Goal: Task Accomplishment & Management: Use online tool/utility

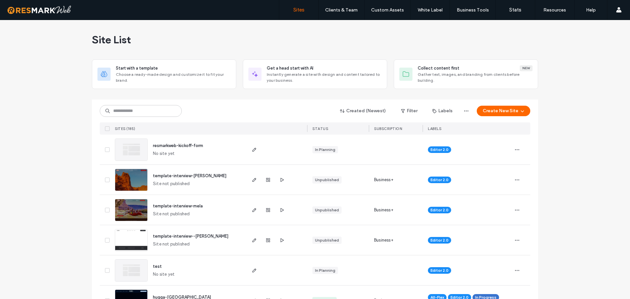
scroll to position [131, 0]
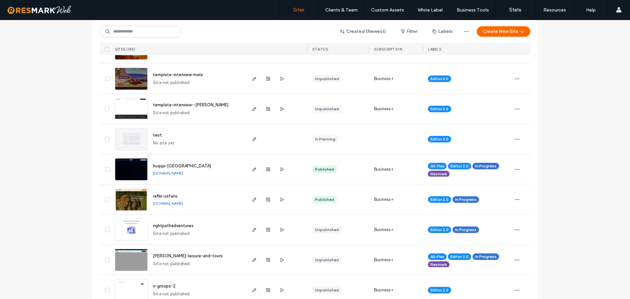
click at [133, 31] on input at bounding box center [141, 32] width 82 height 12
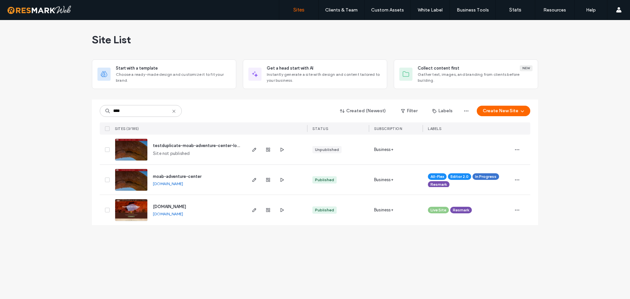
scroll to position [0, 0]
type input "****"
click at [267, 180] on icon "button" at bounding box center [267, 179] width 5 height 5
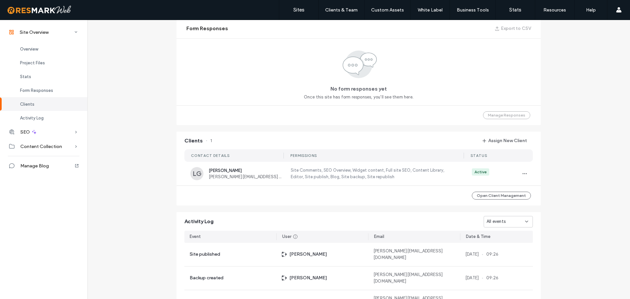
scroll to position [543, 0]
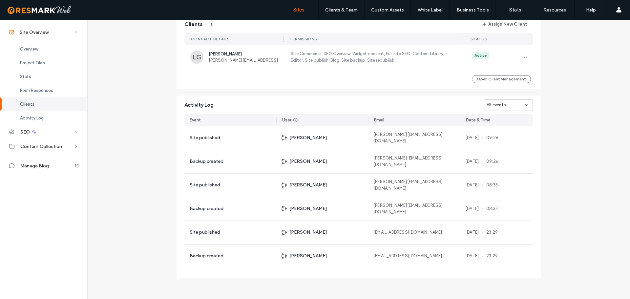
click at [300, 9] on label "Sites" at bounding box center [298, 10] width 11 height 6
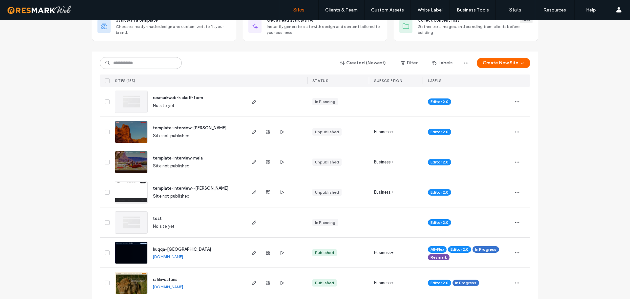
scroll to position [33, 0]
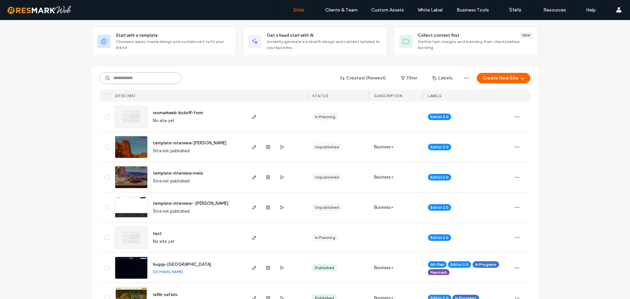
click at [147, 81] on input at bounding box center [141, 78] width 82 height 12
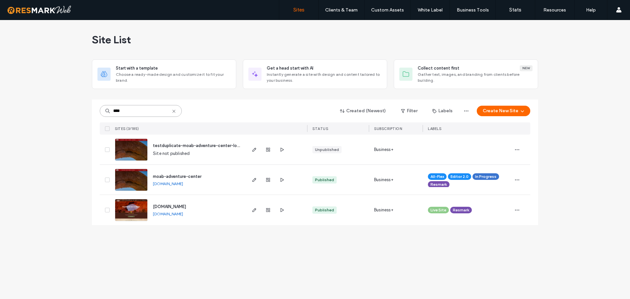
scroll to position [0, 0]
type input "****"
click at [174, 110] on icon at bounding box center [173, 111] width 5 height 5
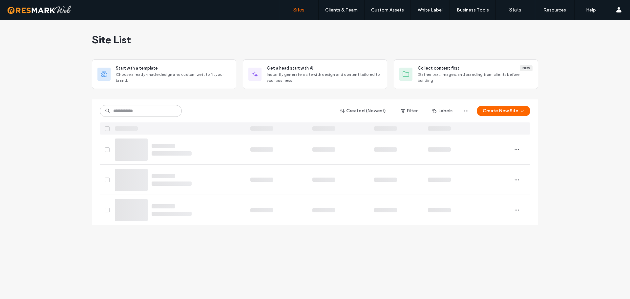
click at [86, 107] on div "Site List Start with a template Choose a ready-made design and customize it to …" at bounding box center [315, 159] width 630 height 279
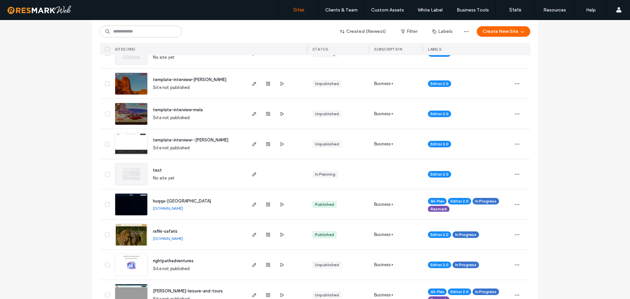
scroll to position [98, 0]
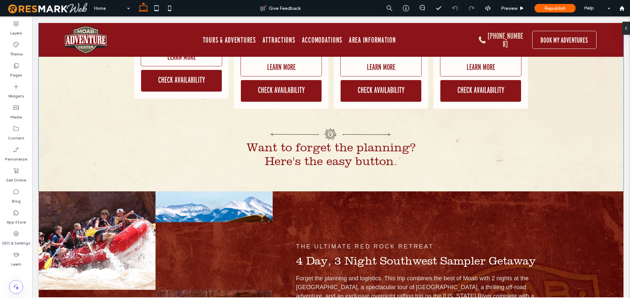
scroll to position [4723, 0]
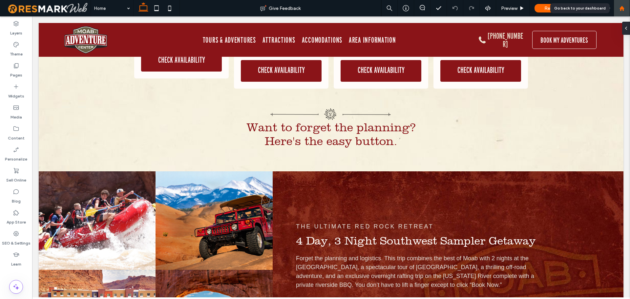
click at [625, 7] on div at bounding box center [622, 9] width 16 height 6
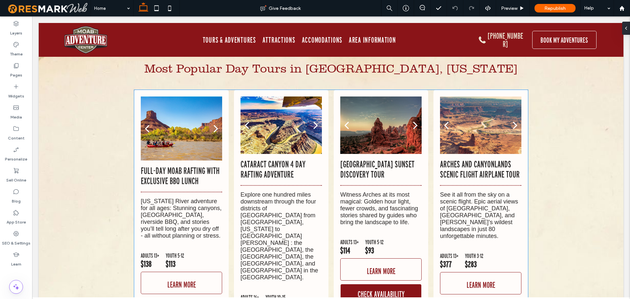
scroll to position [3632, 0]
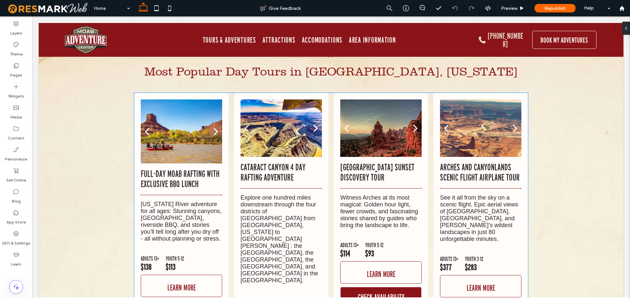
click at [268, 162] on p "Cataract Canyon 4 Day Rafting Adventure" at bounding box center [280, 172] width 81 height 20
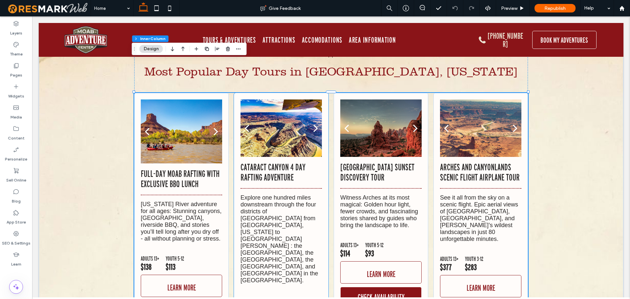
type input "**"
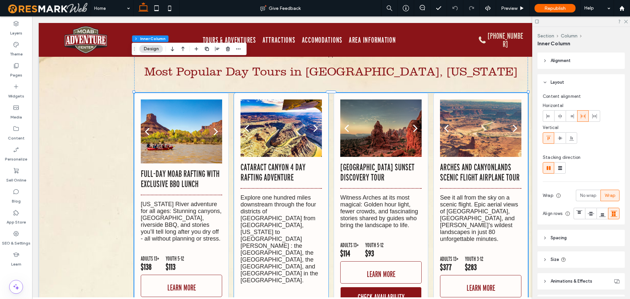
click at [274, 194] on p "Explore one hundred miles downstream through the four districts of [GEOGRAPHIC_…" at bounding box center [280, 239] width 81 height 90
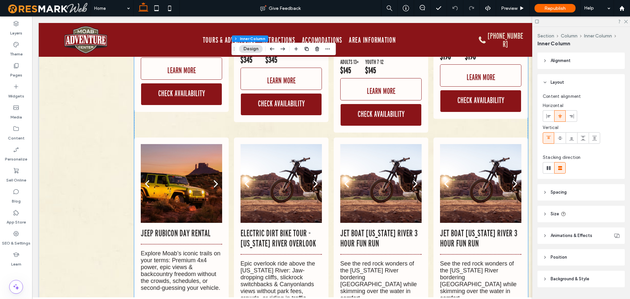
scroll to position [4387, 0]
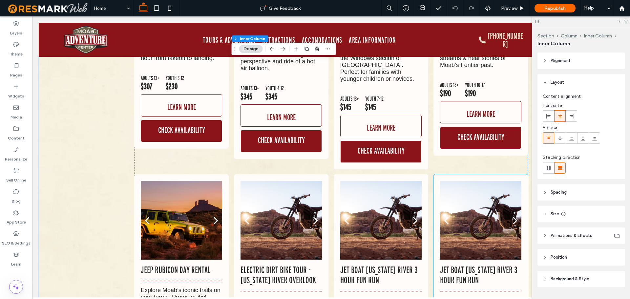
drag, startPoint x: 489, startPoint y: 200, endPoint x: 485, endPoint y: 200, distance: 4.3
click at [489, 265] on div "Jet Boat Colorado River 3 Hour Fun Run See the red rock wonders of the Colorado…" at bounding box center [480, 301] width 81 height 73
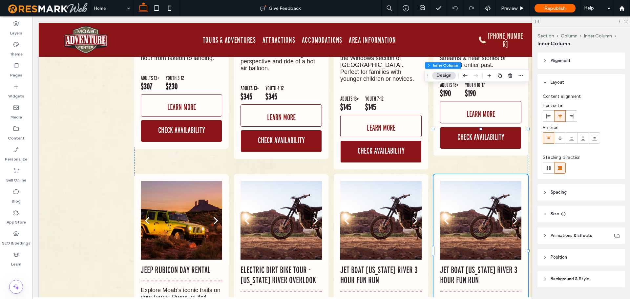
click at [477, 265] on div "Jet Boat Colorado River 3 Hour Fun Run See the red rock wonders of the Colorado…" at bounding box center [480, 301] width 81 height 73
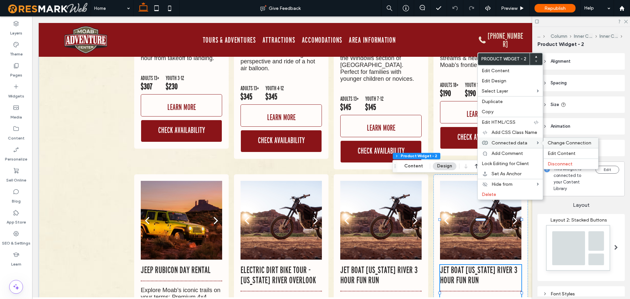
click at [565, 141] on span "Change Connection" at bounding box center [569, 143] width 44 height 6
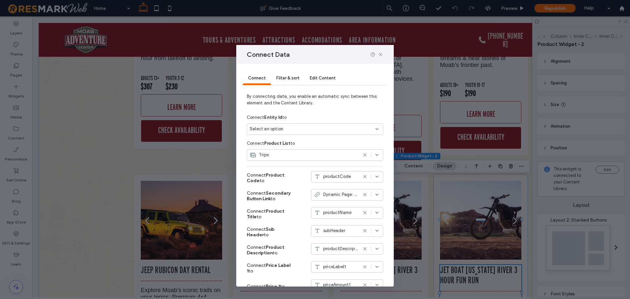
click at [288, 78] on span "Filter & sort" at bounding box center [287, 77] width 23 height 5
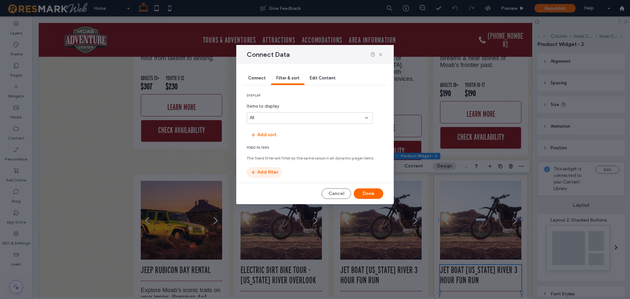
click at [270, 172] on button "Add filter" at bounding box center [264, 172] width 35 height 10
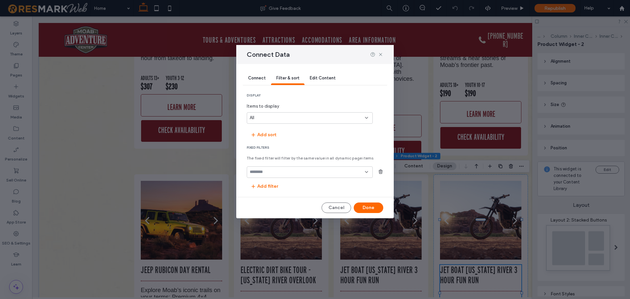
click at [277, 173] on input "fields-dropdown" at bounding box center [307, 171] width 115 height 5
click at [276, 183] on div "No options" at bounding box center [309, 183] width 125 height 11
click at [367, 171] on icon at bounding box center [366, 171] width 5 height 5
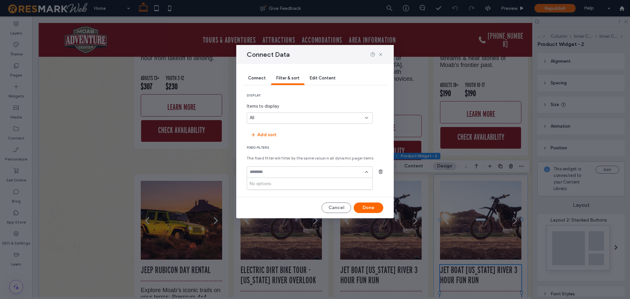
click at [332, 178] on div "No options" at bounding box center [309, 183] width 125 height 11
click at [319, 181] on div "No options" at bounding box center [309, 183] width 125 height 11
click at [249, 76] on span "Connect" at bounding box center [257, 77] width 18 height 5
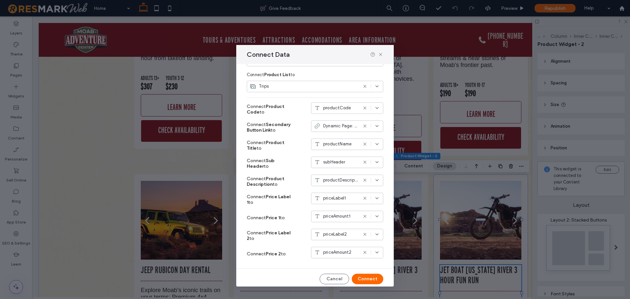
scroll to position [71, 0]
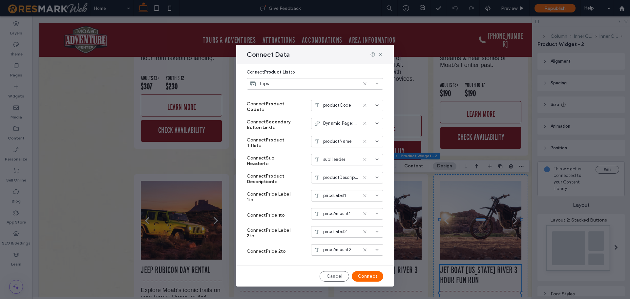
click at [374, 121] on icon at bounding box center [376, 123] width 5 height 5
click at [317, 87] on div "Trips" at bounding box center [304, 83] width 108 height 7
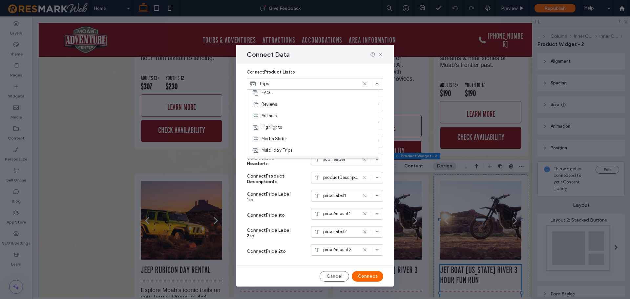
scroll to position [0, 0]
click at [378, 52] on icon at bounding box center [380, 54] width 5 height 5
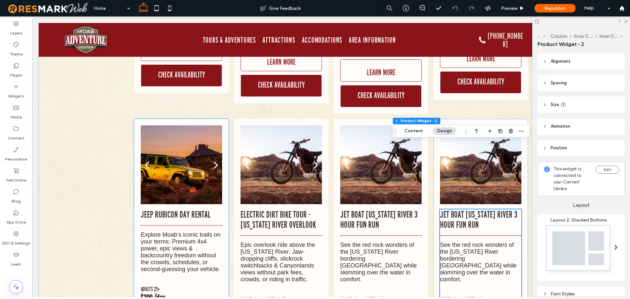
scroll to position [4452, 0]
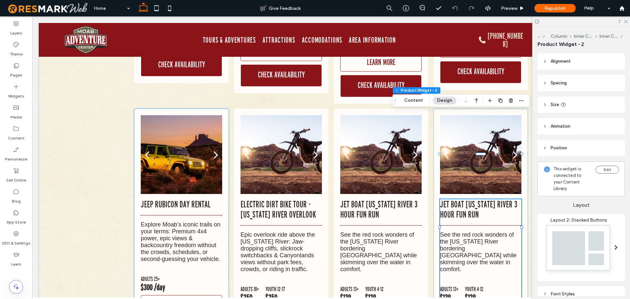
click at [165, 276] on div "ADULTS 25+ $300 /day" at bounding box center [181, 284] width 81 height 16
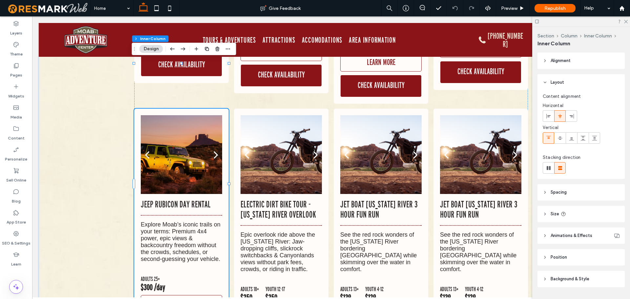
click at [165, 276] on div "ADULTS 25+ $300 /day" at bounding box center [181, 284] width 81 height 16
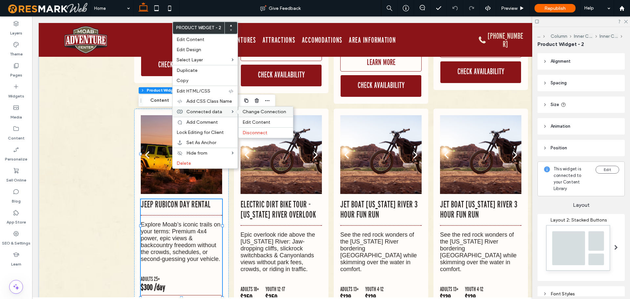
click at [247, 110] on span "Change Connection" at bounding box center [264, 112] width 44 height 6
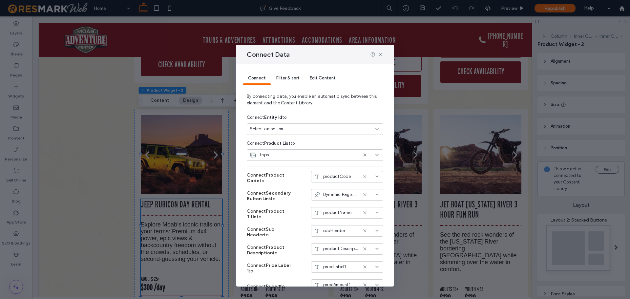
click at [281, 79] on span "Filter & sort" at bounding box center [287, 77] width 23 height 5
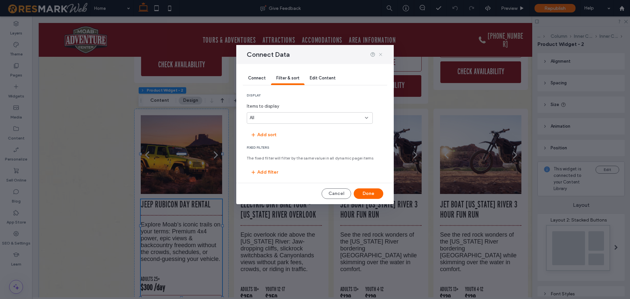
click at [381, 53] on use at bounding box center [380, 54] width 3 height 3
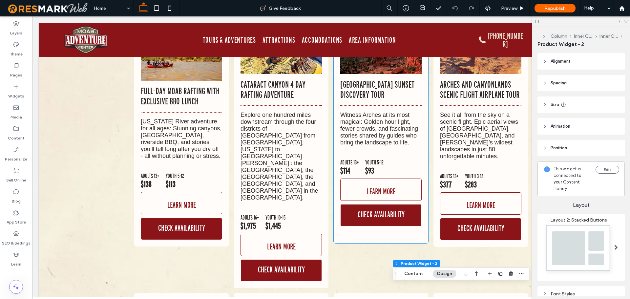
scroll to position [3731, 0]
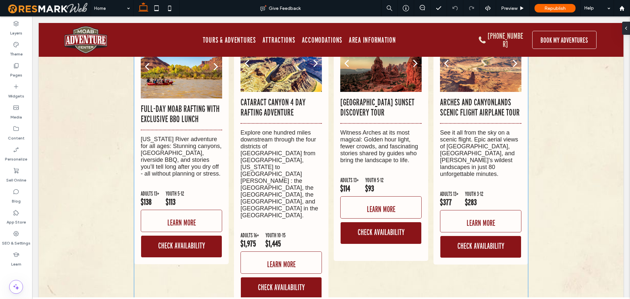
scroll to position [3673, 0]
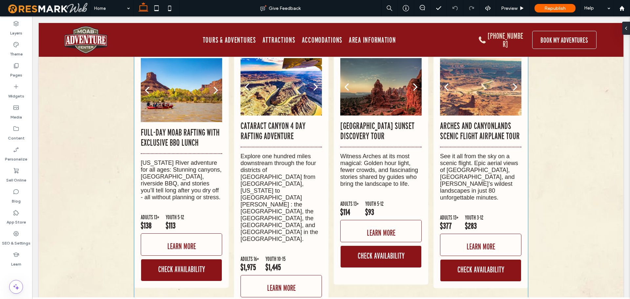
click at [176, 159] on p "[US_STATE] River adventure for all ages: Stunning canyons, [GEOGRAPHIC_DATA], r…" at bounding box center [181, 179] width 81 height 41
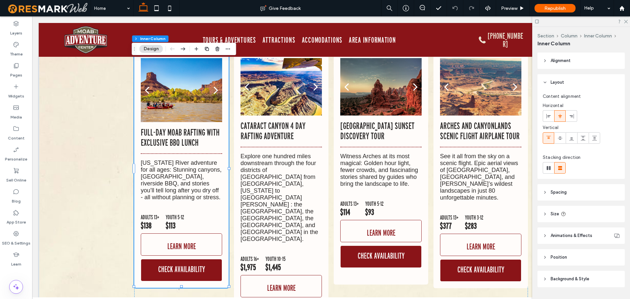
click at [176, 159] on p "[US_STATE] River adventure for all ages: Stunning canyons, [GEOGRAPHIC_DATA], r…" at bounding box center [181, 179] width 81 height 41
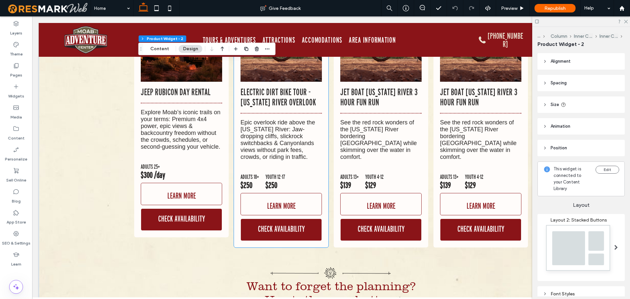
scroll to position [4428, 0]
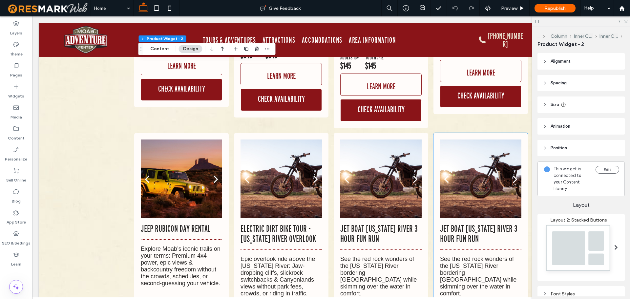
click at [480, 223] on div "Jet Boat Colorado River 3 Hour Fun Run See the red rock wonders of the Colorado…" at bounding box center [480, 259] width 81 height 73
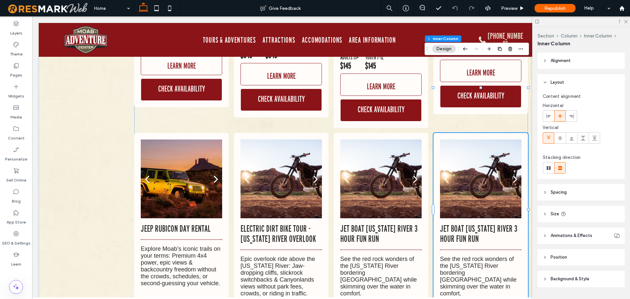
click at [480, 223] on div "Jet Boat Colorado River 3 Hour Fun Run See the red rock wonders of the Colorado…" at bounding box center [480, 259] width 81 height 73
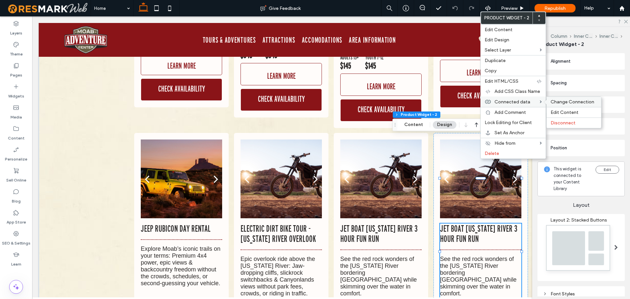
click at [552, 104] on span "Change Connection" at bounding box center [572, 102] width 44 height 6
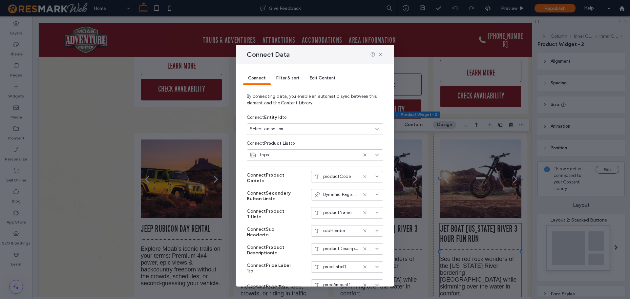
click at [289, 75] on span "Filter & sort" at bounding box center [287, 77] width 23 height 5
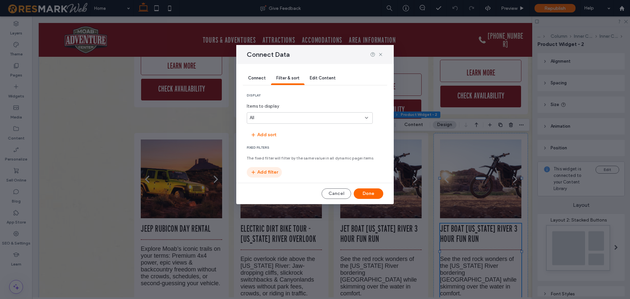
click at [255, 174] on icon "button" at bounding box center [253, 172] width 5 height 5
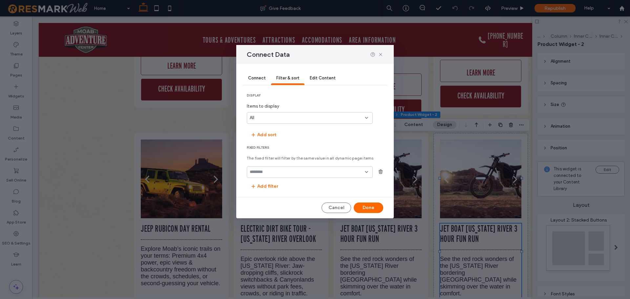
click at [264, 174] on input "fields-dropdown" at bounding box center [307, 171] width 115 height 5
click at [298, 154] on section "Fixed Filters The fixed filter will filter by the same value in all dynamic pag…" at bounding box center [315, 168] width 136 height 46
click at [382, 170] on icon "button" at bounding box center [380, 171] width 5 height 5
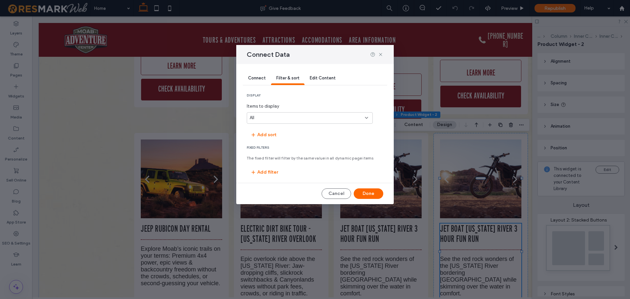
click at [253, 76] on span "Connect" at bounding box center [257, 77] width 18 height 5
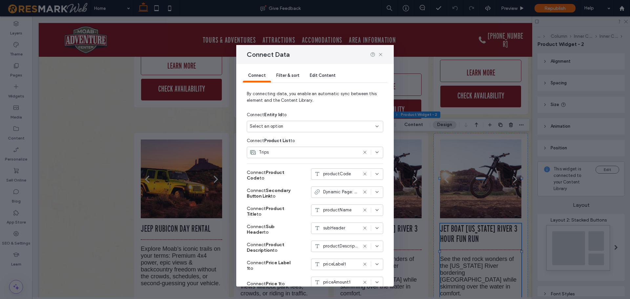
scroll to position [0, 0]
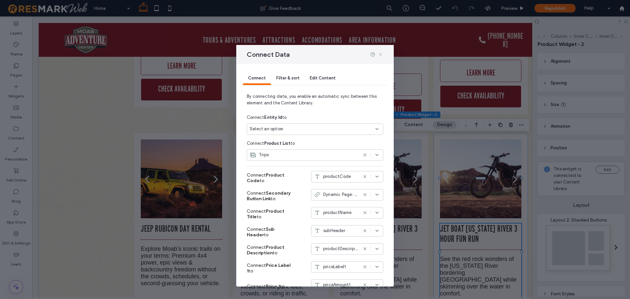
click at [380, 53] on icon at bounding box center [380, 54] width 5 height 5
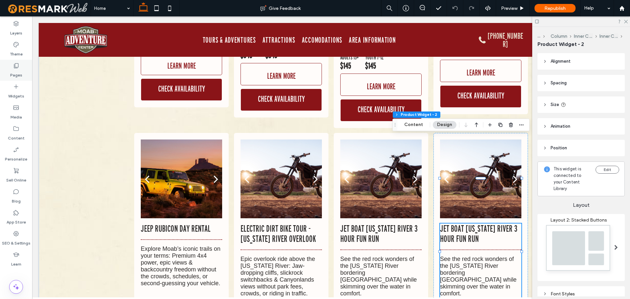
click at [18, 74] on label "Pages" at bounding box center [16, 73] width 12 height 9
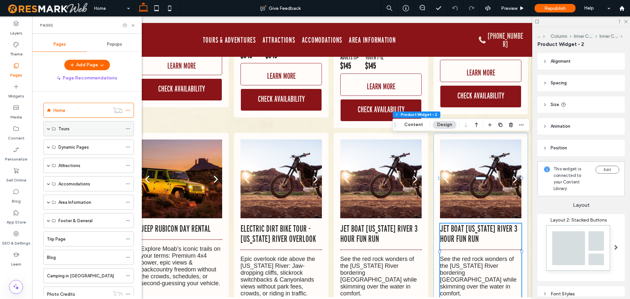
click at [49, 129] on span at bounding box center [48, 128] width 3 height 3
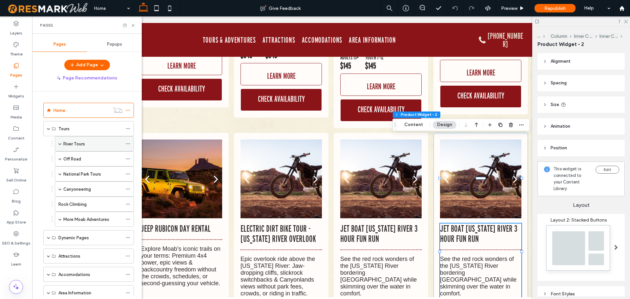
click at [60, 143] on span at bounding box center [59, 143] width 3 height 3
click at [71, 145] on label "River Tours" at bounding box center [74, 143] width 22 height 11
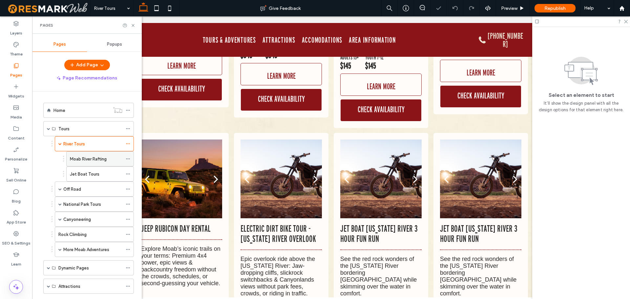
click at [107, 162] on label "Moab River Rafting" at bounding box center [88, 158] width 37 height 11
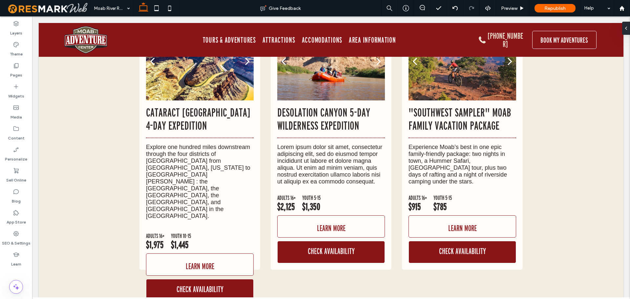
scroll to position [4837, 0]
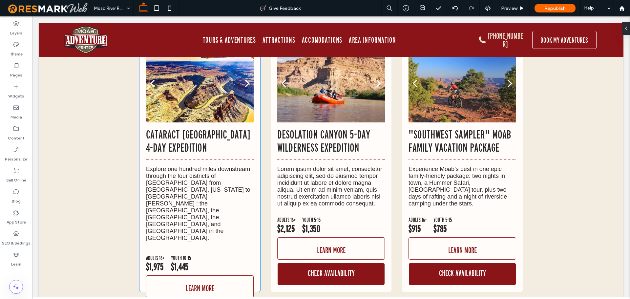
click at [220, 166] on p "Explore one hundred miles downstream through the four districts of [GEOGRAPHIC_…" at bounding box center [200, 204] width 108 height 76
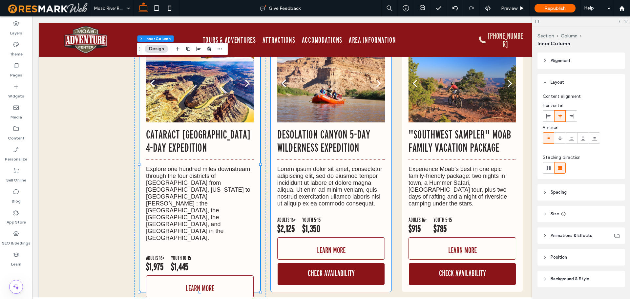
click at [389, 154] on div "a a a a Desolation Canyon 5-Day Wilderness Expedition Lorem ipsum dolor sit ame…" at bounding box center [331, 164] width 121 height 255
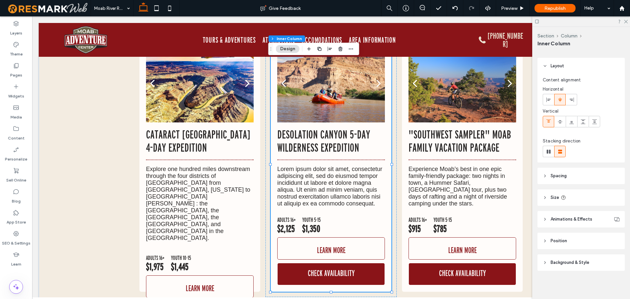
scroll to position [17, 0]
click at [569, 199] on header "Size" at bounding box center [580, 197] width 87 height 16
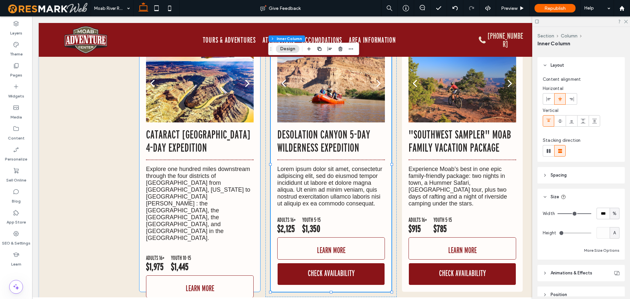
click at [251, 128] on p "Cataract Canyon & Canyonlands National Park 4-Day Expedition" at bounding box center [200, 141] width 108 height 26
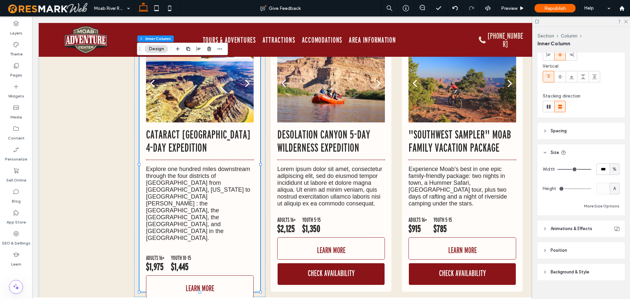
scroll to position [66, 0]
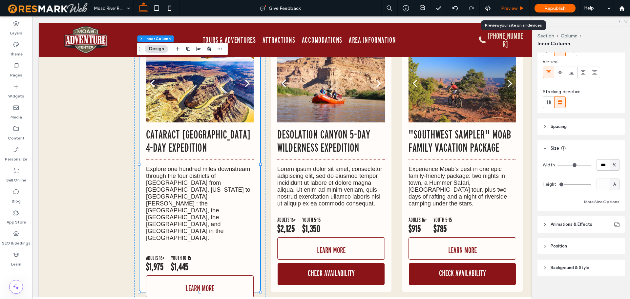
click at [508, 8] on span "Preview" at bounding box center [509, 9] width 16 height 6
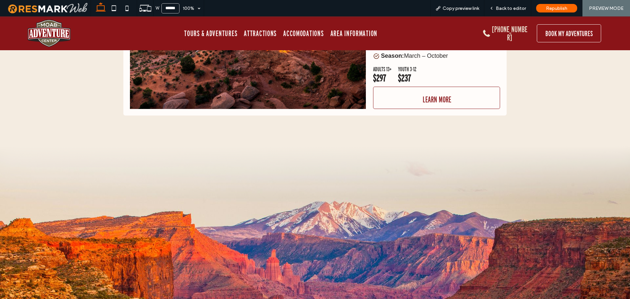
scroll to position [2555, 0]
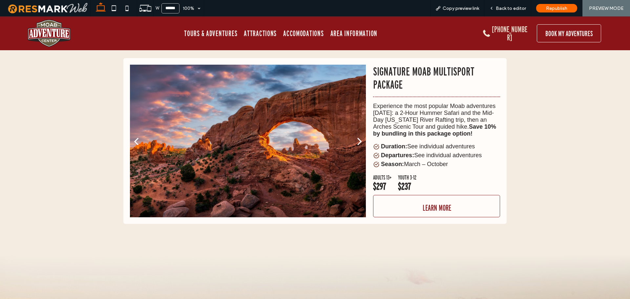
drag, startPoint x: 623, startPoint y: 142, endPoint x: 624, endPoint y: 138, distance: 3.4
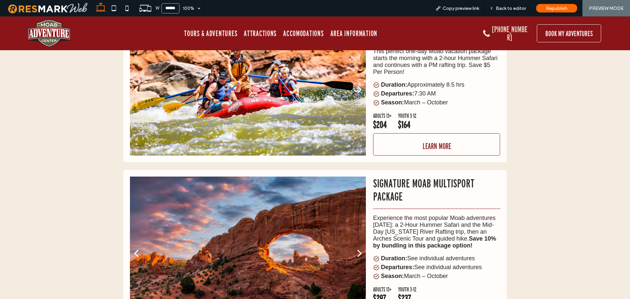
scroll to position [2489, 0]
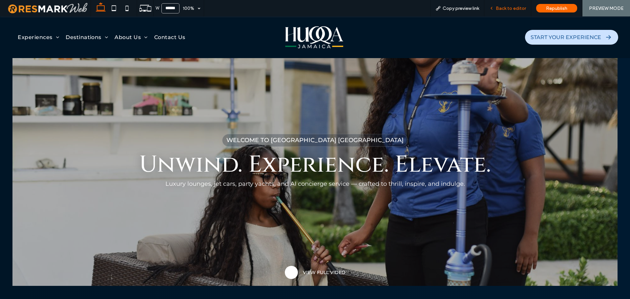
click at [510, 7] on span "Back to editor" at bounding box center [511, 9] width 30 height 6
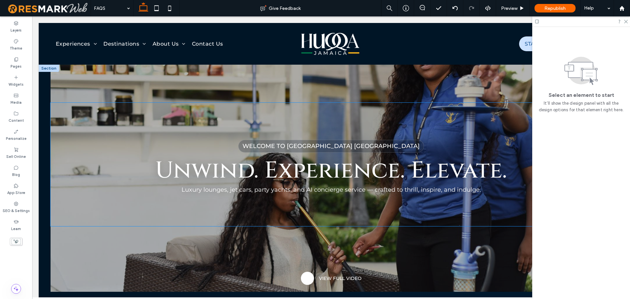
click at [92, 103] on div "WELCOME TO [GEOGRAPHIC_DATA] [GEOGRAPHIC_DATA] Unwind. Experience. Elevate. Lux…" at bounding box center [331, 164] width 561 height 123
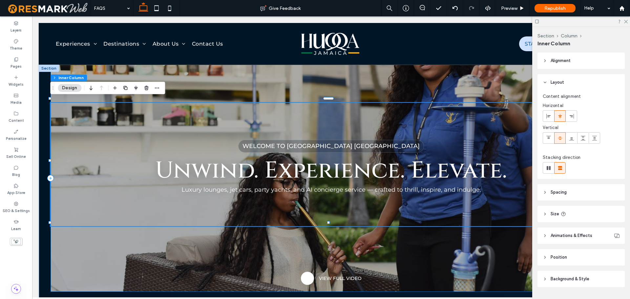
click at [186, 66] on div "WELCOME TO [GEOGRAPHIC_DATA] [GEOGRAPHIC_DATA] Unwind. Experience. Elevate. Lux…" at bounding box center [331, 178] width 561 height 227
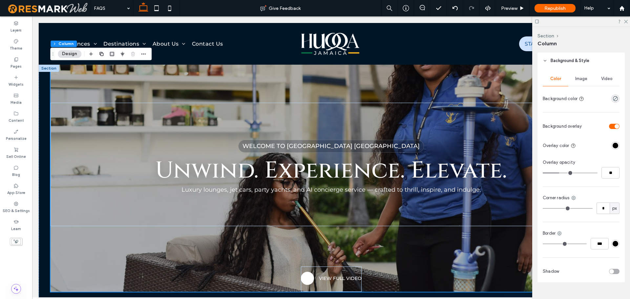
scroll to position [214, 0]
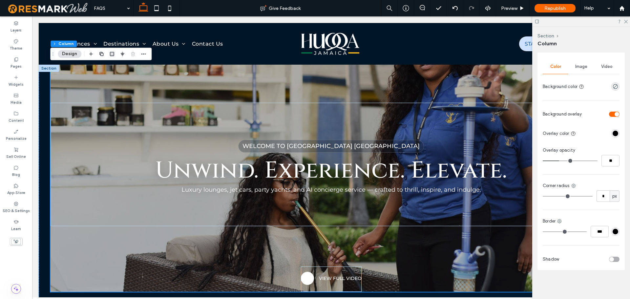
click at [582, 71] on div "Image" at bounding box center [581, 66] width 26 height 14
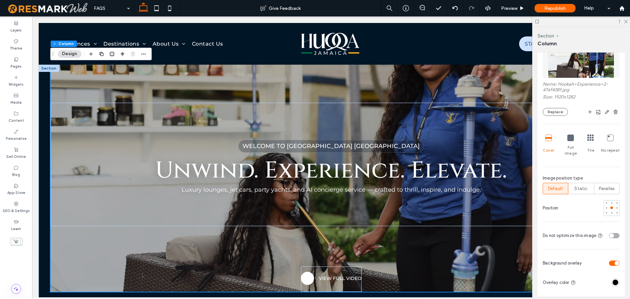
scroll to position [280, 0]
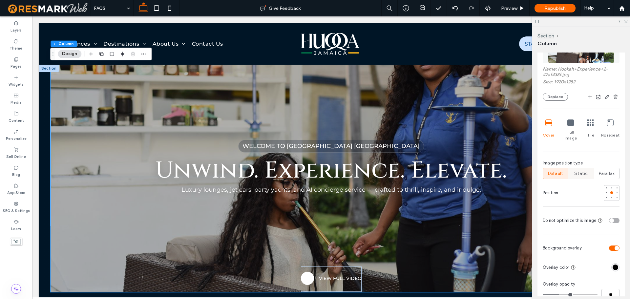
click at [584, 170] on span "Static" at bounding box center [580, 173] width 13 height 7
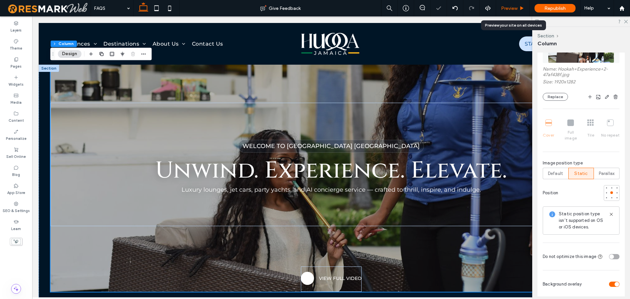
click at [520, 9] on icon at bounding box center [521, 8] width 5 height 5
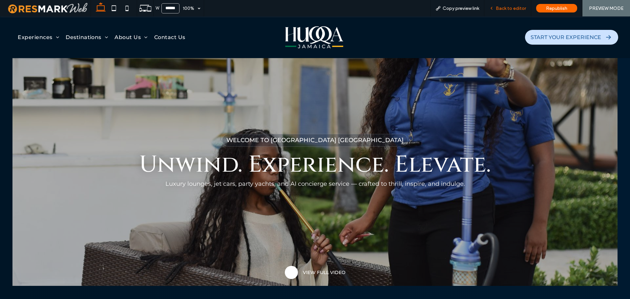
click at [507, 10] on span "Back to editor" at bounding box center [511, 9] width 30 height 6
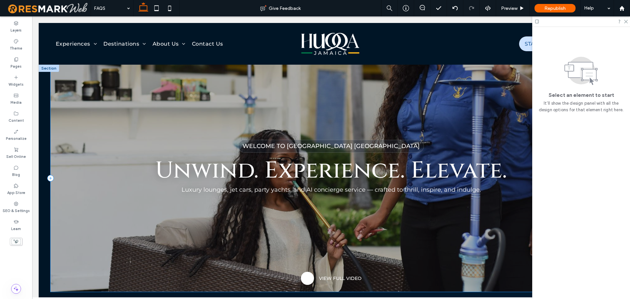
click at [67, 92] on div "WELCOME TO HUQQA JAMAICA Unwind. Experience. Elevate. Luxury lounges, jet cars,…" at bounding box center [331, 178] width 561 height 227
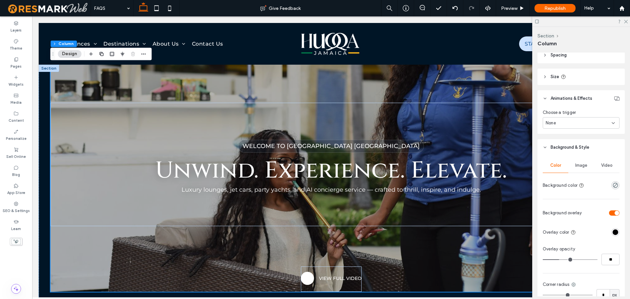
scroll to position [164, 0]
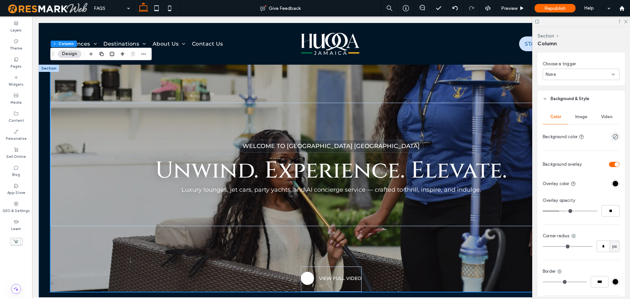
click at [579, 120] on div "Image" at bounding box center [581, 117] width 26 height 14
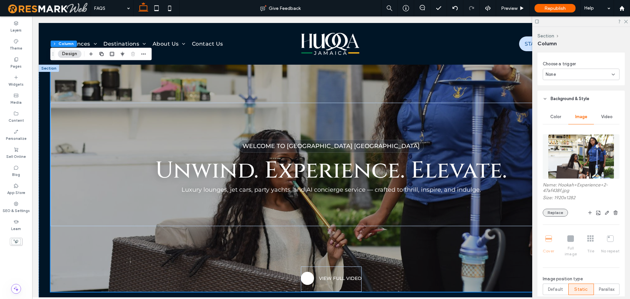
click at [556, 210] on button "Replace" at bounding box center [554, 213] width 25 height 8
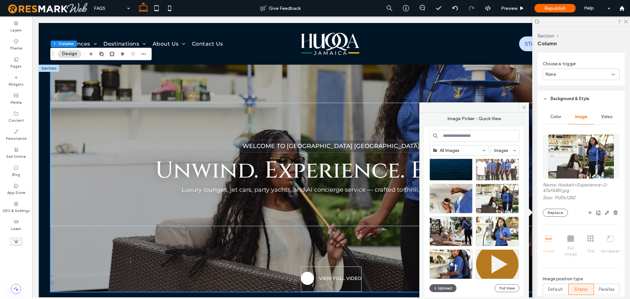
scroll to position [281, 0]
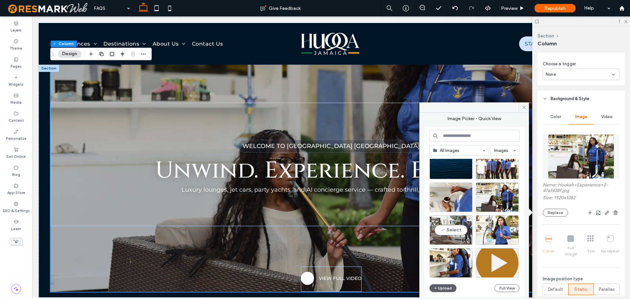
click at [462, 226] on div "Select" at bounding box center [450, 230] width 43 height 30
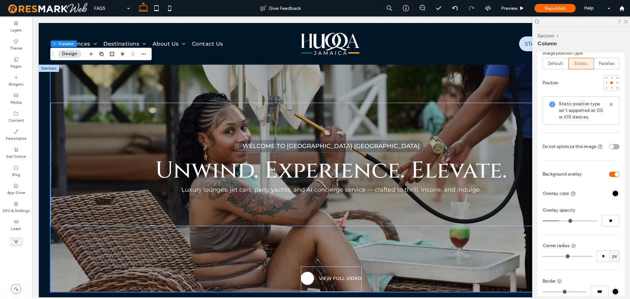
scroll to position [426, 0]
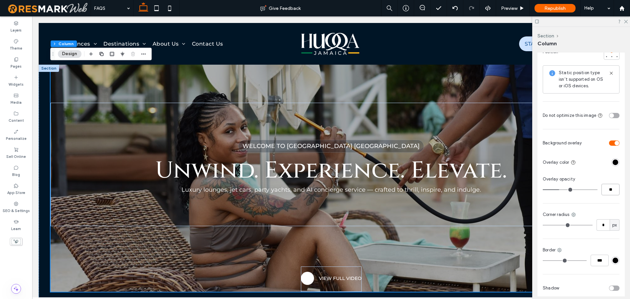
click at [607, 187] on input "**" at bounding box center [610, 189] width 18 height 11
type input "**"
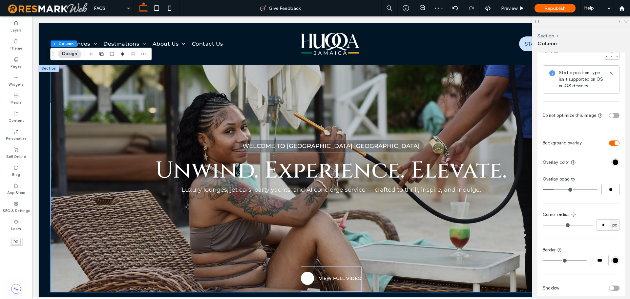
drag, startPoint x: 613, startPoint y: 185, endPoint x: 607, endPoint y: 181, distance: 6.5
click at [607, 184] on input "**" at bounding box center [610, 189] width 18 height 11
type input "**"
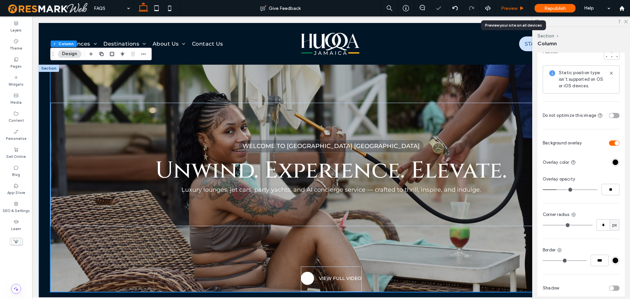
click at [516, 5] on div "Preview" at bounding box center [512, 8] width 33 height 16
click at [514, 8] on span "Preview" at bounding box center [509, 9] width 16 height 6
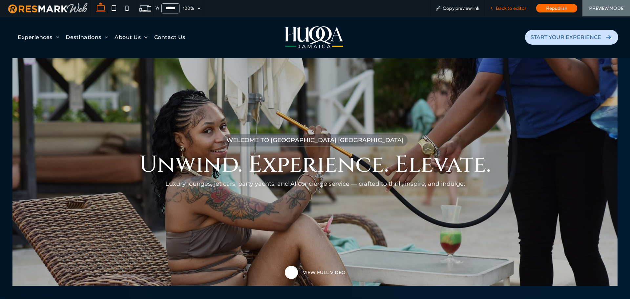
click at [506, 12] on div "Back to editor" at bounding box center [507, 8] width 47 height 16
click at [506, 5] on div "Back to editor" at bounding box center [507, 8] width 47 height 16
click at [511, 3] on div "Back to editor" at bounding box center [507, 8] width 47 height 16
click at [513, 7] on span "Back to editor" at bounding box center [511, 9] width 30 height 6
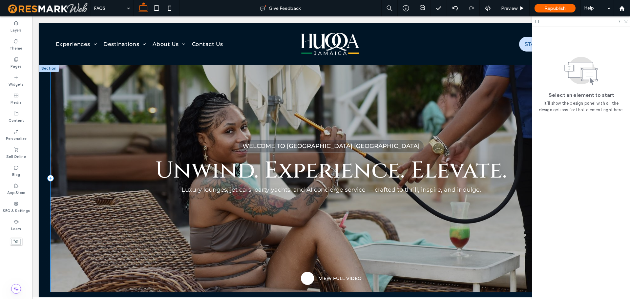
click at [405, 92] on div "WELCOME TO HUQQA JAMAICA Unwind. Experience. Elevate. Luxury lounges, jet cars,…" at bounding box center [331, 178] width 561 height 227
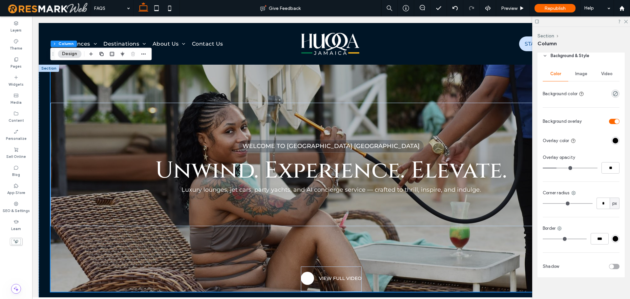
scroll to position [214, 0]
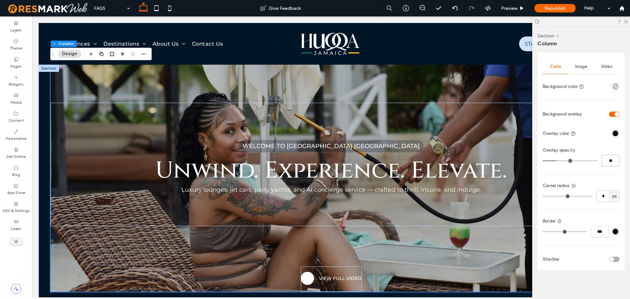
click at [610, 162] on input "**" at bounding box center [610, 160] width 18 height 11
type input "**"
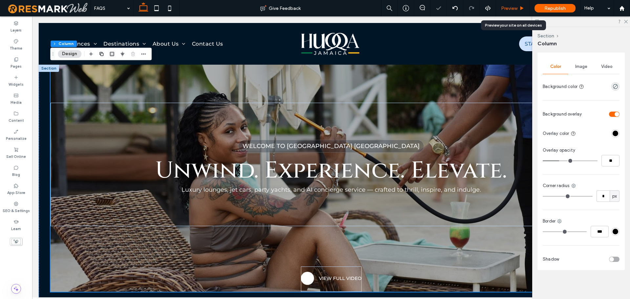
click at [512, 7] on span "Preview" at bounding box center [509, 9] width 16 height 6
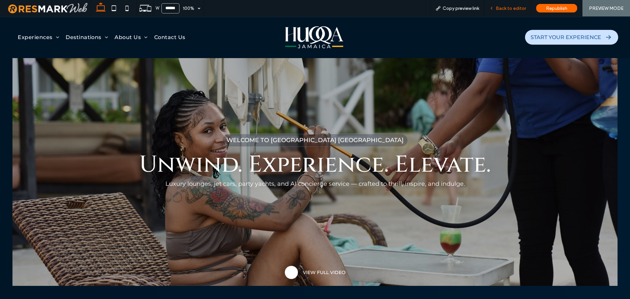
click at [514, 8] on span "Back to editor" at bounding box center [511, 9] width 30 height 6
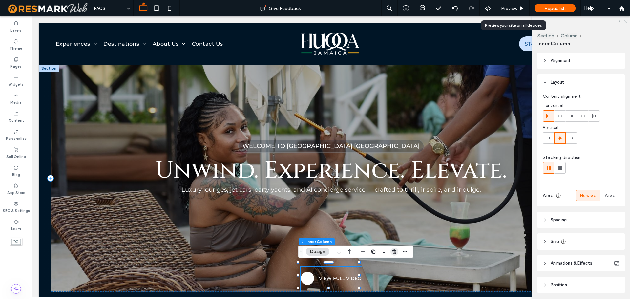
drag, startPoint x: 391, startPoint y: 251, endPoint x: 360, endPoint y: 232, distance: 35.9
click at [391, 251] on span "button" at bounding box center [394, 252] width 8 height 8
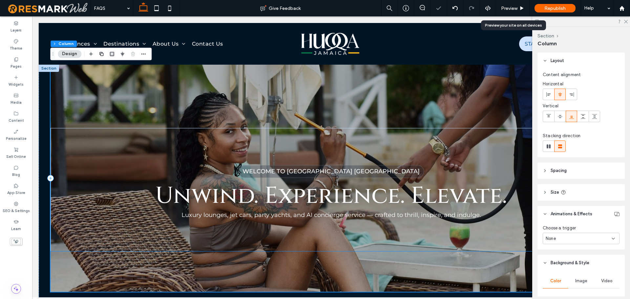
click at [326, 264] on div at bounding box center [331, 271] width 561 height 40
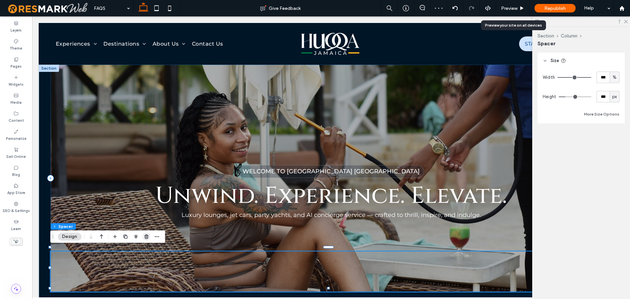
click at [145, 239] on span "button" at bounding box center [146, 237] width 8 height 8
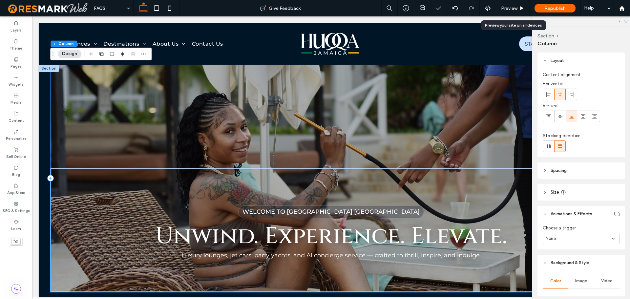
click at [362, 139] on div "WELCOME TO HUQQA JAMAICA Unwind. Experience. Elevate. Luxury lounges, jet cars,…" at bounding box center [331, 178] width 561 height 227
click at [557, 112] on div at bounding box center [559, 116] width 11 height 11
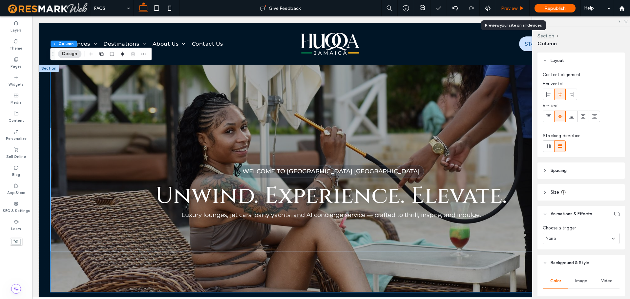
click at [516, 9] on span "Preview" at bounding box center [509, 9] width 16 height 6
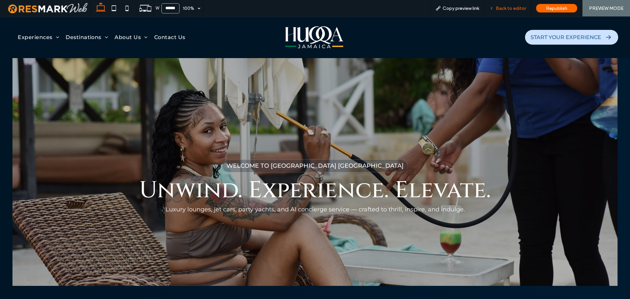
click at [516, 10] on span "Back to editor" at bounding box center [511, 9] width 30 height 6
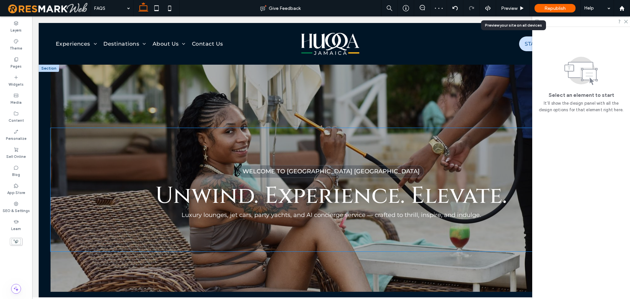
click at [411, 131] on div "WELCOME TO HUQQA JAMAICA Unwind. Experience. Elevate. Luxury lounges, jet cars,…" at bounding box center [331, 189] width 561 height 123
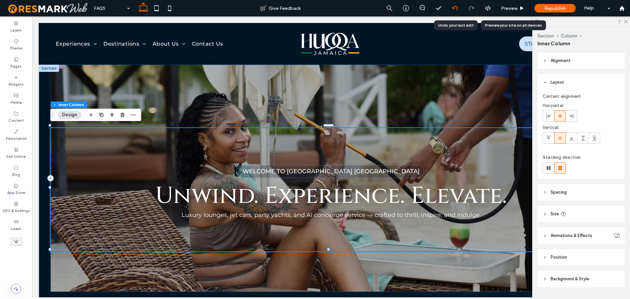
click at [455, 8] on icon at bounding box center [454, 8] width 5 height 5
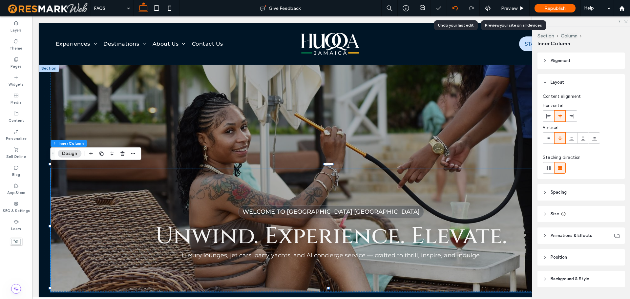
click at [454, 8] on use at bounding box center [454, 8] width 5 height 4
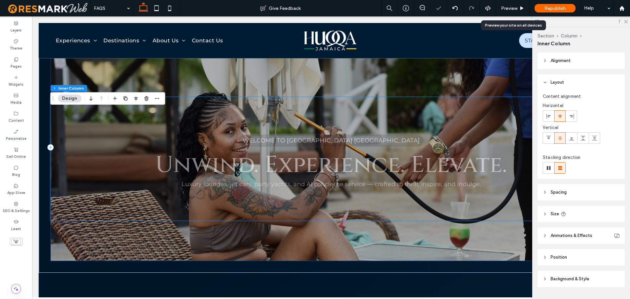
scroll to position [33, 0]
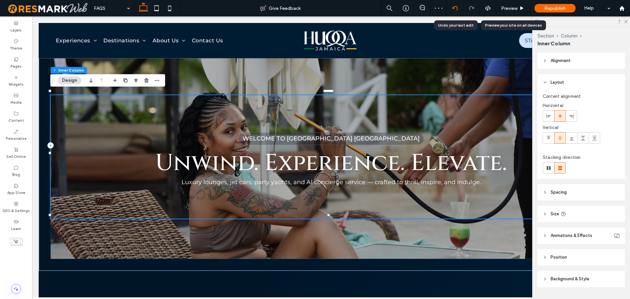
click at [454, 8] on icon at bounding box center [454, 8] width 5 height 5
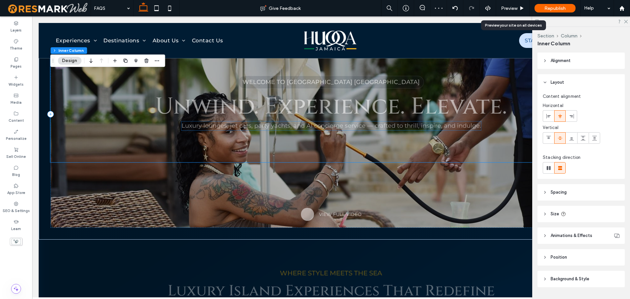
scroll to position [98, 0]
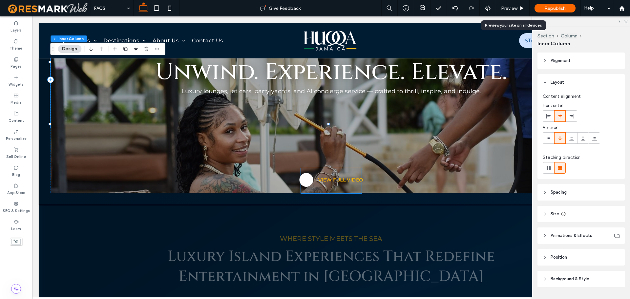
click at [319, 177] on span "VIEW FULL VIDEO" at bounding box center [340, 180] width 45 height 6
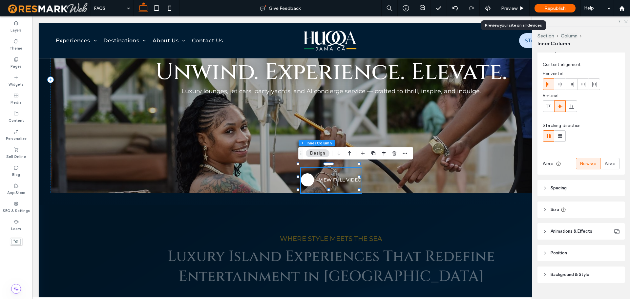
scroll to position [45, 0]
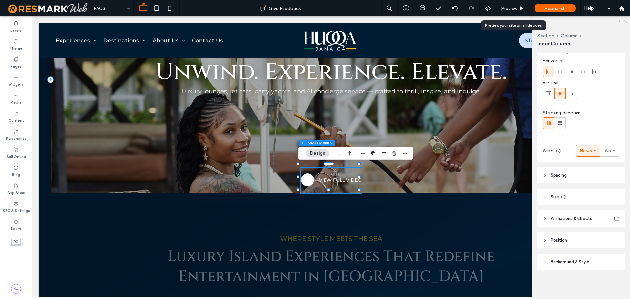
click at [585, 194] on header "Size" at bounding box center [580, 197] width 87 height 16
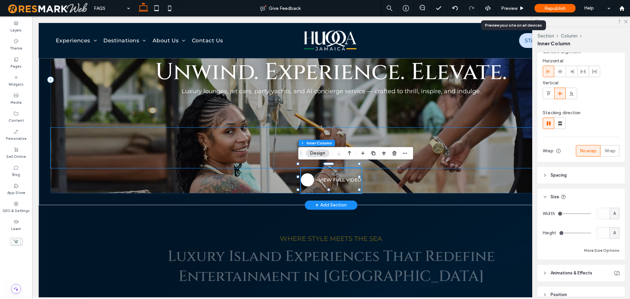
click at [193, 131] on div at bounding box center [331, 148] width 561 height 40
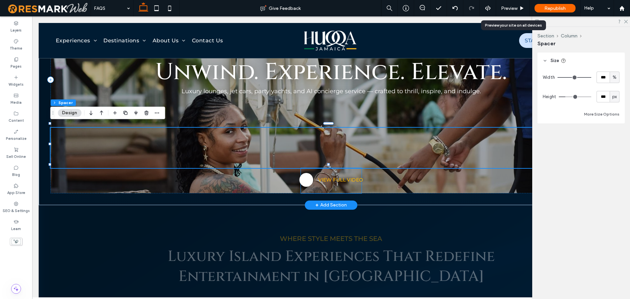
click at [331, 177] on span "VIEW FULL VIDEO" at bounding box center [340, 180] width 45 height 6
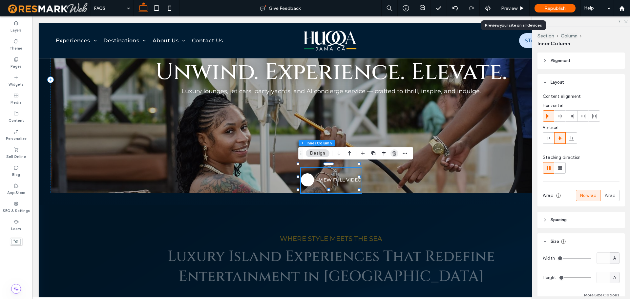
click at [392, 151] on icon "button" at bounding box center [394, 153] width 5 height 5
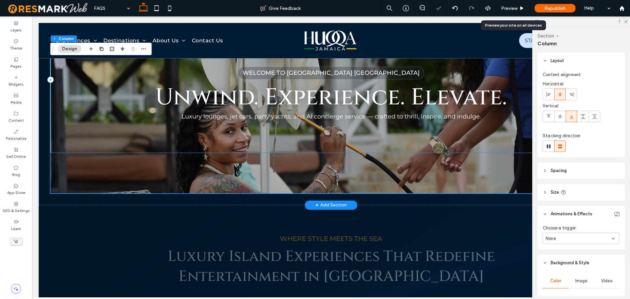
click at [357, 153] on div at bounding box center [331, 173] width 561 height 40
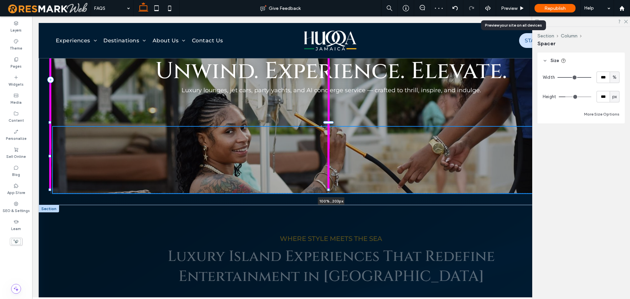
drag, startPoint x: 328, startPoint y: 190, endPoint x: 325, endPoint y: 216, distance: 26.4
click at [325, 216] on div "WELCOME TO HUQQA JAMAICA Unwind. Experience. Elevate. Luxury lounges, jet cars,…" at bounding box center [331, 296] width 584 height 661
type input "***"
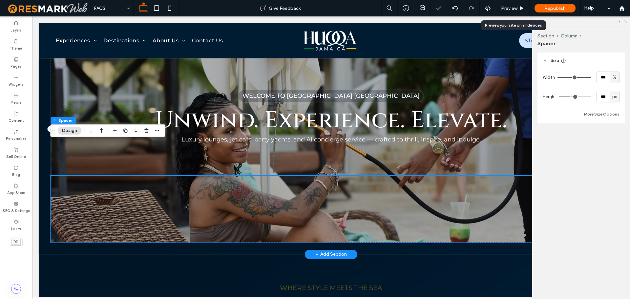
scroll to position [33, 0]
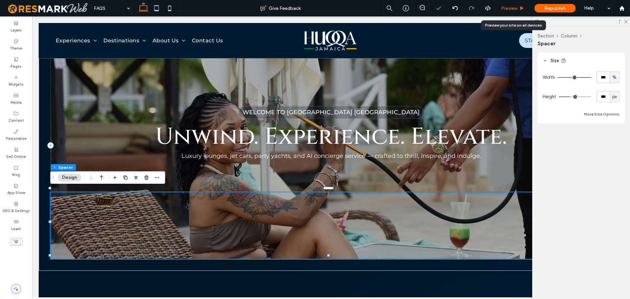
click at [505, 10] on span "Preview" at bounding box center [509, 9] width 16 height 6
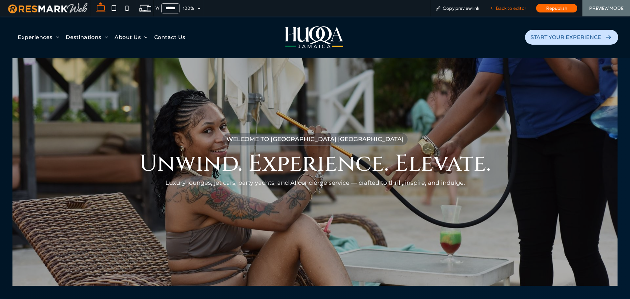
click at [513, 7] on span "Back to editor" at bounding box center [511, 9] width 30 height 6
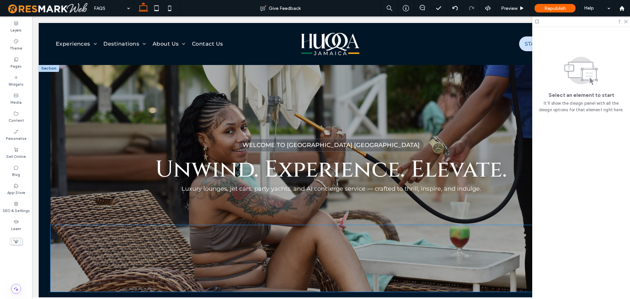
click at [392, 246] on div at bounding box center [331, 258] width 561 height 67
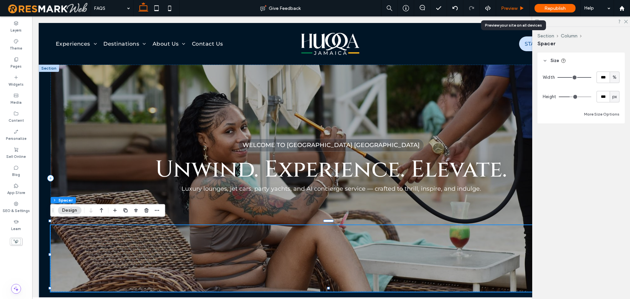
click at [519, 8] on div "Preview" at bounding box center [512, 9] width 33 height 6
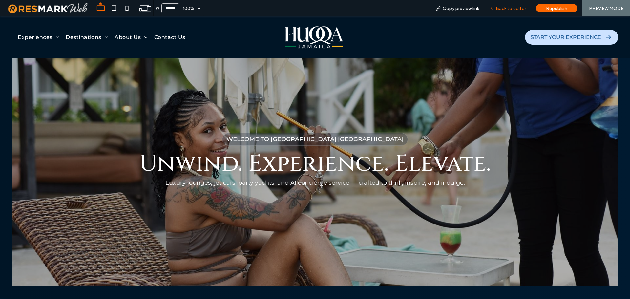
click at [511, 10] on span "Back to editor" at bounding box center [511, 9] width 30 height 6
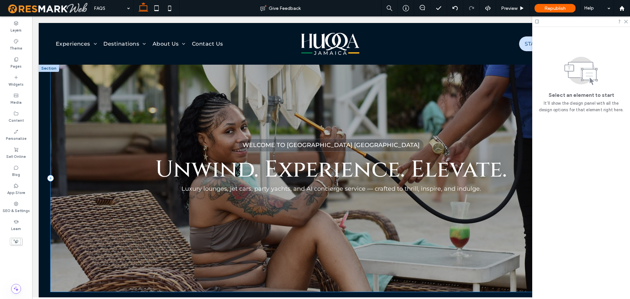
click at [388, 88] on div "WELCOME TO HUQQA JAMAICA Unwind. Experience. Elevate. Luxury lounges, jet cars,…" at bounding box center [331, 178] width 561 height 227
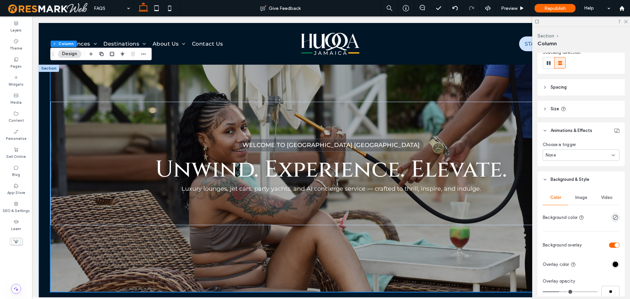
scroll to position [164, 0]
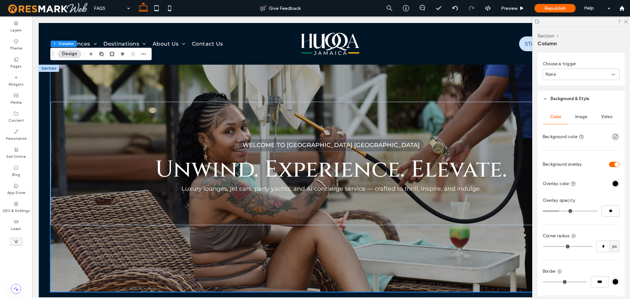
click at [577, 117] on span "Image" at bounding box center [581, 116] width 12 height 5
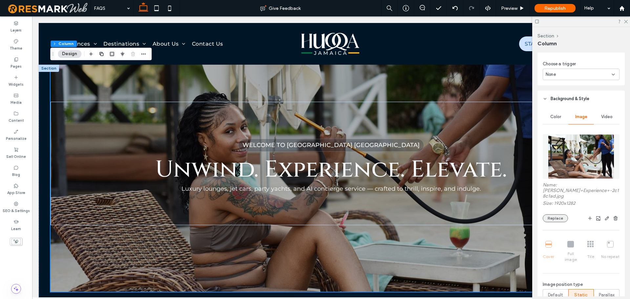
click at [557, 220] on button "Replace" at bounding box center [554, 218] width 25 height 8
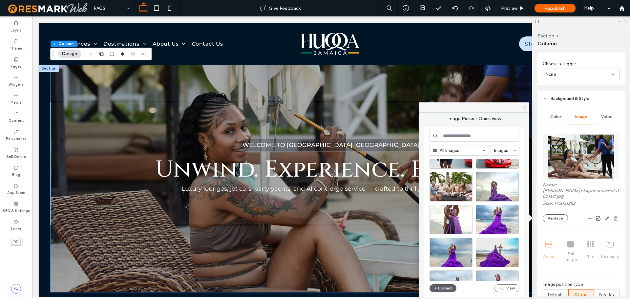
scroll to position [517, 0]
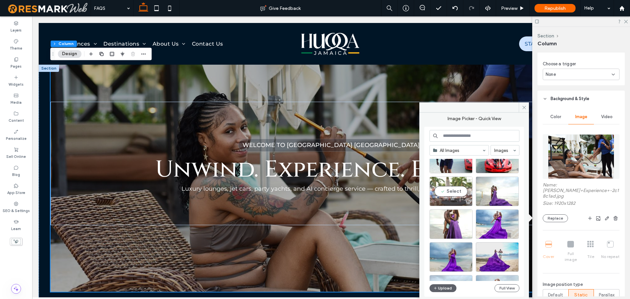
click at [448, 187] on div "Select" at bounding box center [450, 191] width 43 height 30
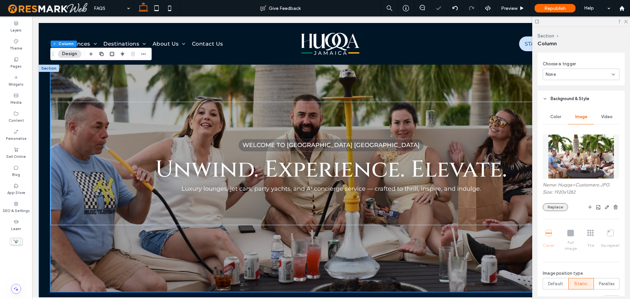
click at [552, 207] on button "Replace" at bounding box center [554, 207] width 25 height 8
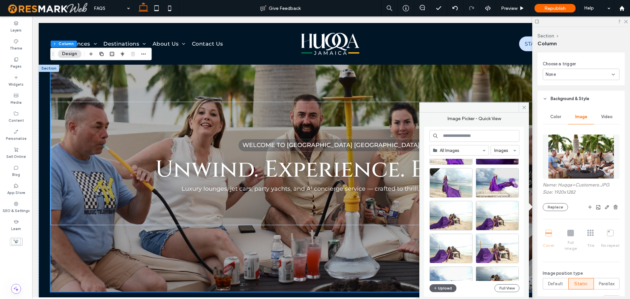
scroll to position [708, 0]
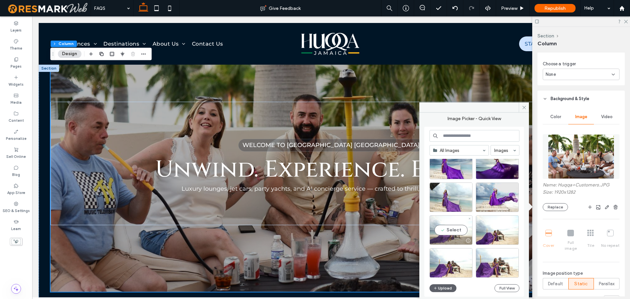
click at [454, 221] on div "Select" at bounding box center [450, 230] width 43 height 30
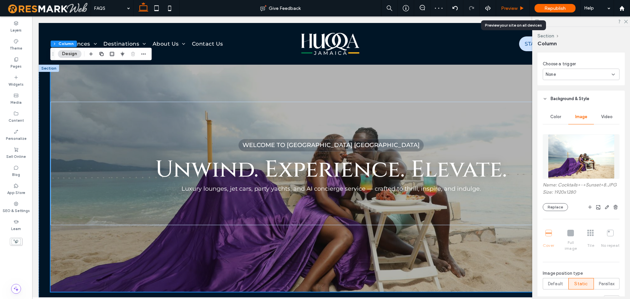
click at [514, 8] on span "Preview" at bounding box center [509, 9] width 16 height 6
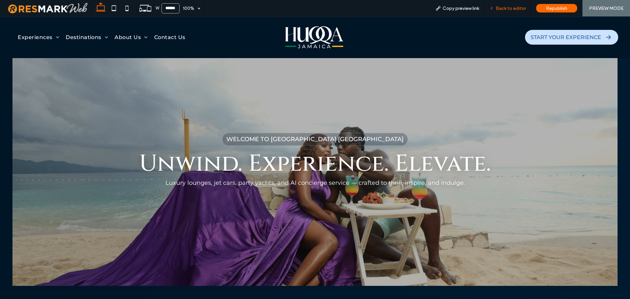
click at [514, 11] on span "Back to editor" at bounding box center [511, 9] width 30 height 6
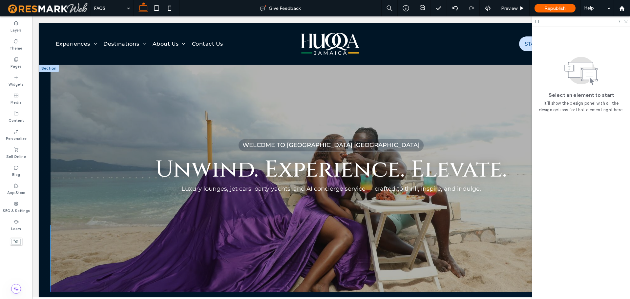
click at [310, 261] on div at bounding box center [331, 258] width 561 height 67
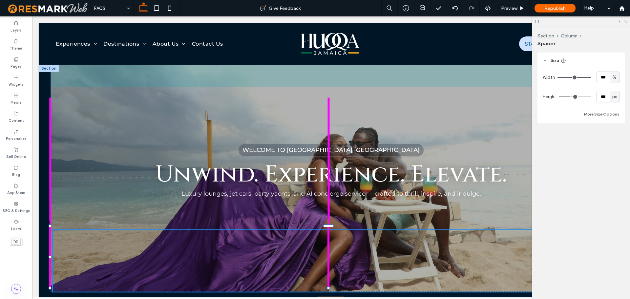
drag, startPoint x: 328, startPoint y: 287, endPoint x: 330, endPoint y: 282, distance: 5.4
click at [330, 282] on div "WELCOME TO HUQQA JAMAICA Unwind. Experience. Elevate. Luxury lounges, jet cars,…" at bounding box center [331, 184] width 584 height 239
type input "***"
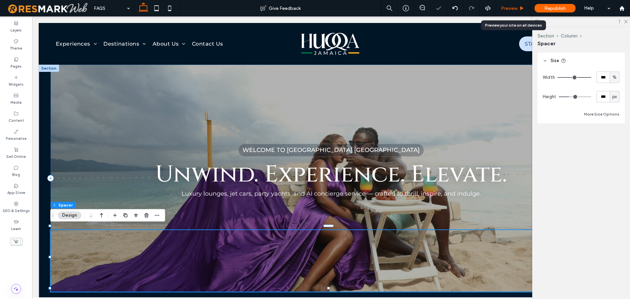
click at [512, 8] on span "Preview" at bounding box center [509, 9] width 16 height 6
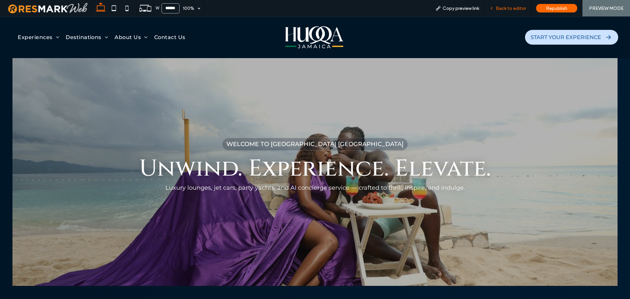
click at [528, 8] on div "Back to editor" at bounding box center [507, 9] width 47 height 6
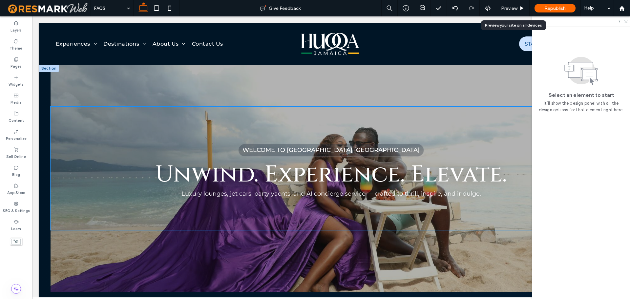
click at [355, 146] on span "WELCOME TO [GEOGRAPHIC_DATA] [GEOGRAPHIC_DATA]" at bounding box center [330, 149] width 177 height 7
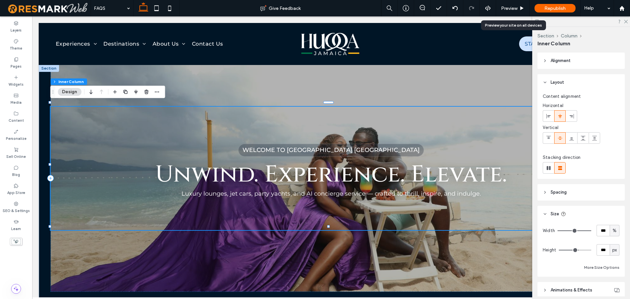
click at [355, 146] on span "WELCOME TO [GEOGRAPHIC_DATA] [GEOGRAPHIC_DATA]" at bounding box center [330, 149] width 177 height 7
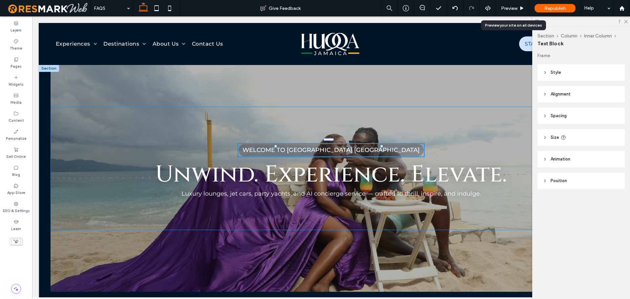
type input "**********"
type input "**"
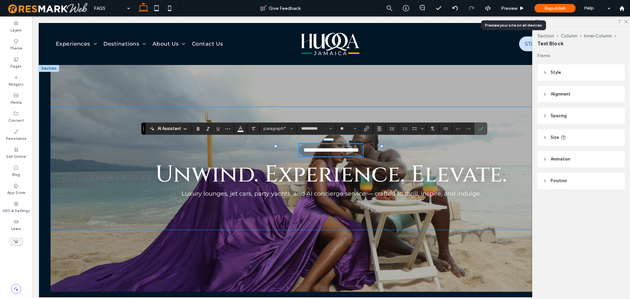
click at [381, 144] on div at bounding box center [381, 146] width 0 height 13
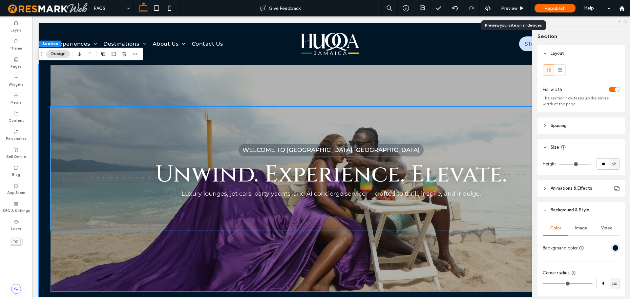
click at [374, 146] on span "WELCOME TO [GEOGRAPHIC_DATA] [GEOGRAPHIC_DATA]" at bounding box center [330, 149] width 177 height 7
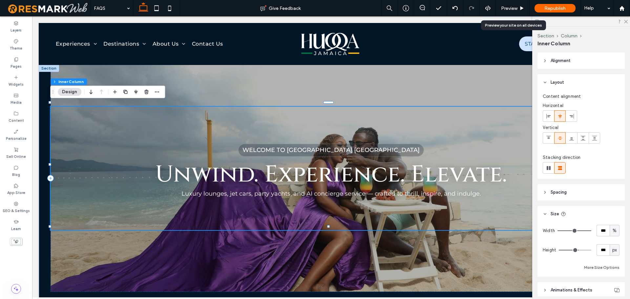
click at [374, 146] on span "WELCOME TO [GEOGRAPHIC_DATA] [GEOGRAPHIC_DATA]" at bounding box center [330, 149] width 177 height 7
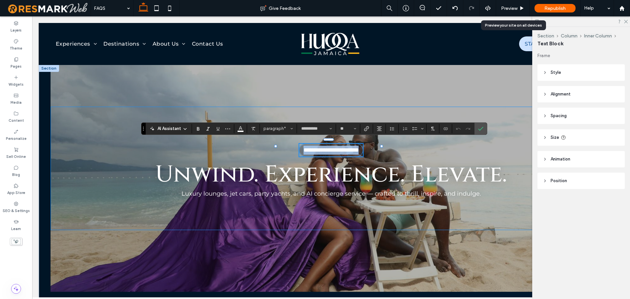
type input "**"
click at [358, 147] on span "**********" at bounding box center [330, 150] width 55 height 6
drag, startPoint x: 377, startPoint y: 149, endPoint x: 286, endPoint y: 140, distance: 91.2
click at [299, 144] on div "**********" at bounding box center [331, 150] width 64 height 13
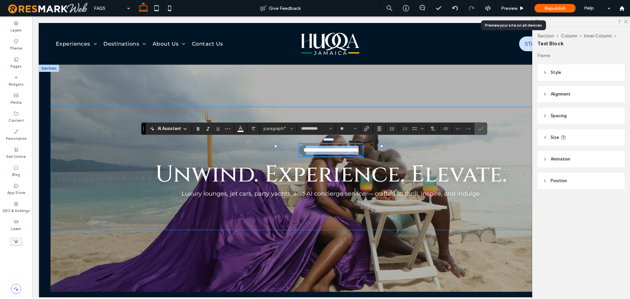
paste div
drag, startPoint x: 376, startPoint y: 147, endPoint x: 288, endPoint y: 148, distance: 88.6
click at [303, 148] on span "**********" at bounding box center [330, 150] width 55 height 6
drag, startPoint x: 351, startPoint y: 149, endPoint x: 312, endPoint y: 147, distance: 39.1
click at [317, 147] on span "**********" at bounding box center [331, 150] width 28 height 6
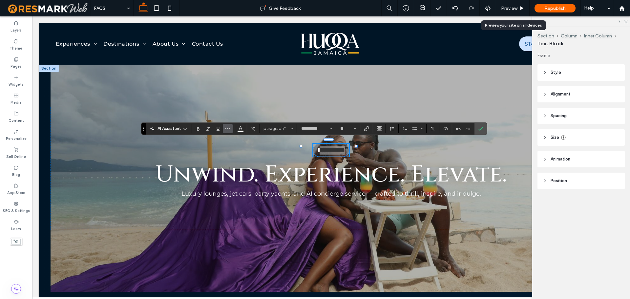
click at [230, 128] on button "More" at bounding box center [228, 128] width 10 height 9
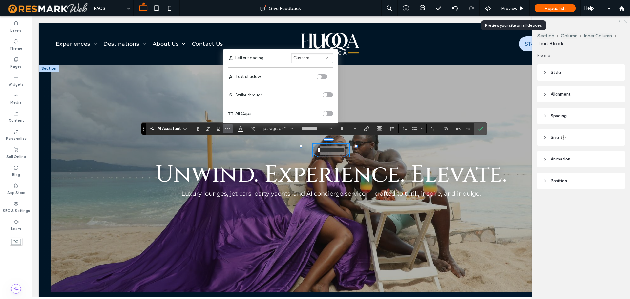
click at [327, 112] on div "toggle" at bounding box center [327, 113] width 10 height 5
click at [322, 148] on span "**********" at bounding box center [333, 150] width 23 height 6
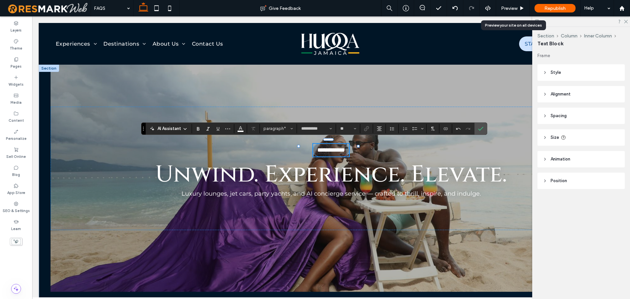
click at [322, 147] on span "**********" at bounding box center [333, 150] width 23 height 6
click at [481, 128] on use "Confirm" at bounding box center [480, 129] width 5 height 4
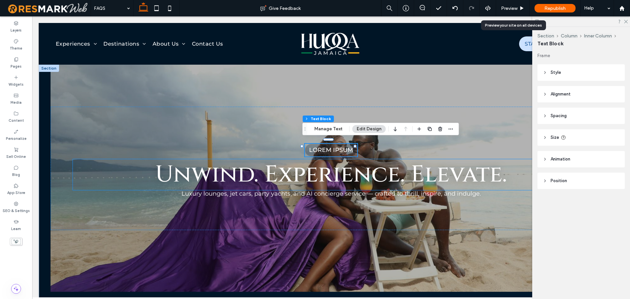
click at [508, 174] on h1 "Unwind. Experience. Elevate." at bounding box center [331, 174] width 516 height 31
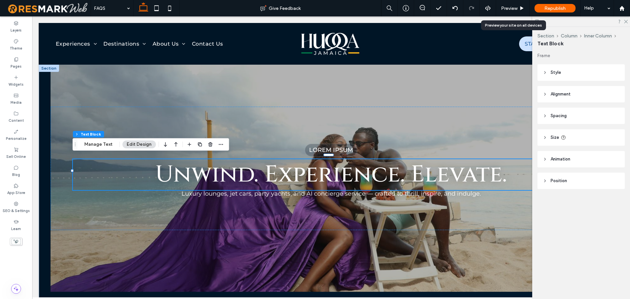
click at [508, 174] on h1 "Unwind. Experience. Elevate." at bounding box center [331, 174] width 516 height 31
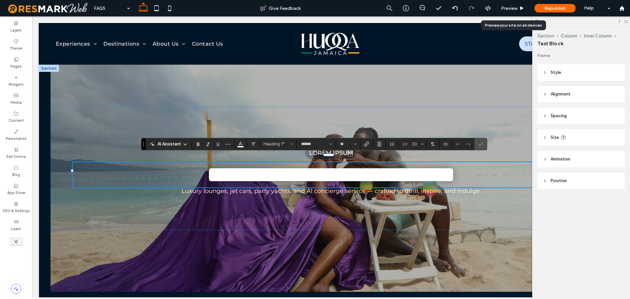
click at [504, 170] on h1 "**********" at bounding box center [331, 174] width 516 height 25
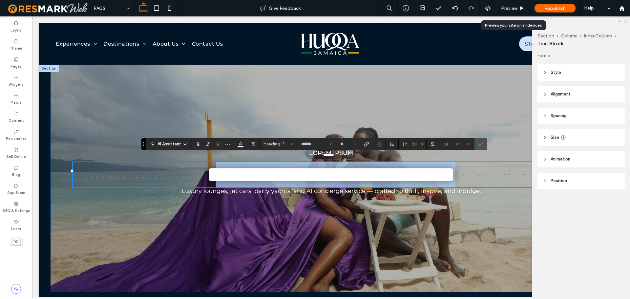
drag, startPoint x: 507, startPoint y: 173, endPoint x: 176, endPoint y: 169, distance: 331.3
click at [176, 169] on h1 "**********" at bounding box center [331, 174] width 516 height 25
type input "**********"
type input "**"
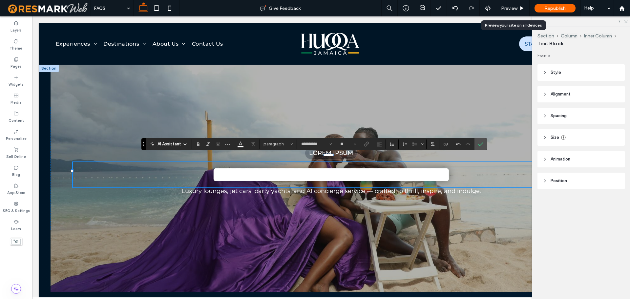
type input "******"
type input "**"
click at [211, 167] on span "**********" at bounding box center [331, 174] width 240 height 23
click at [480, 146] on icon "Confirm" at bounding box center [480, 143] width 5 height 5
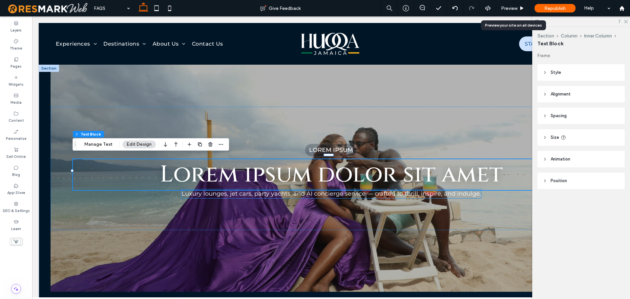
click at [457, 192] on span "Luxury lounges, jet cars, party yachts, and AI concierge service — crafted to t…" at bounding box center [330, 193] width 299 height 7
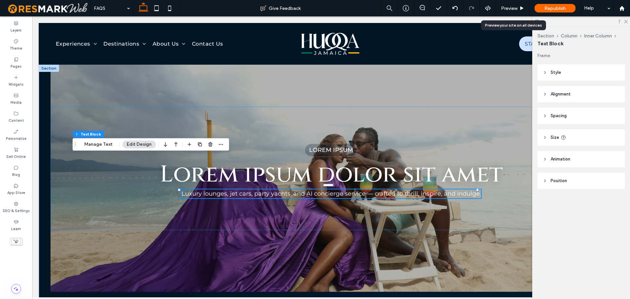
click at [457, 192] on span "Luxury lounges, jet cars, party yachts, and AI concierge service — crafted to t…" at bounding box center [330, 193] width 299 height 7
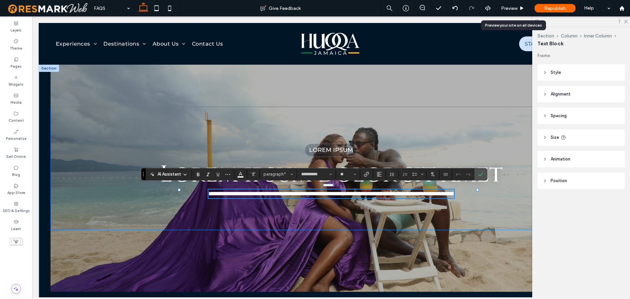
click at [479, 192] on div "**********" at bounding box center [331, 168] width 561 height 123
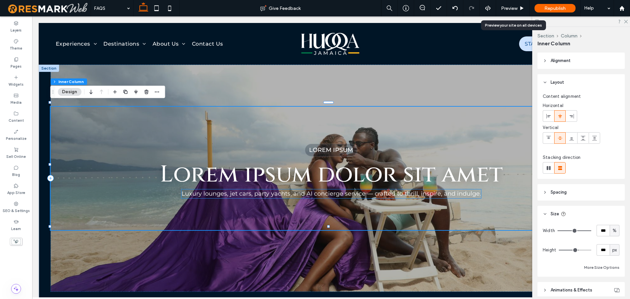
click at [468, 192] on span "Luxury lounges, jet cars, party yachts, and AI concierge service — crafted to t…" at bounding box center [330, 193] width 299 height 7
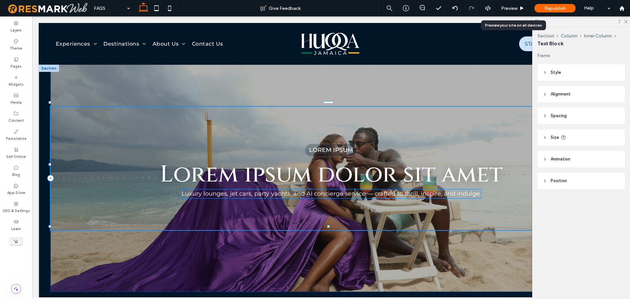
click at [468, 192] on span "Luxury lounges, jet cars, party yachts, and AI concierge service — crafted to t…" at bounding box center [330, 193] width 299 height 7
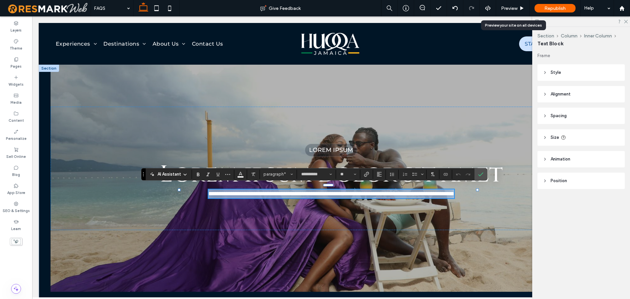
click at [221, 191] on span "**********" at bounding box center [331, 194] width 246 height 6
drag, startPoint x: 185, startPoint y: 188, endPoint x: 491, endPoint y: 194, distance: 306.1
click at [491, 194] on div "**********" at bounding box center [331, 168] width 561 height 123
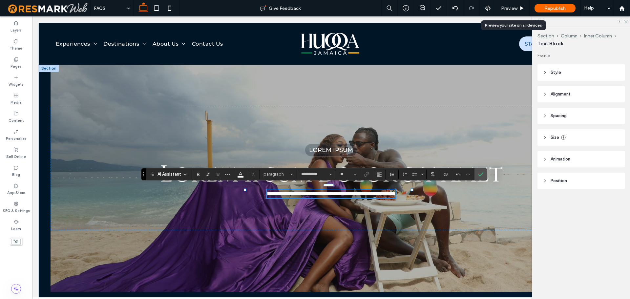
click at [267, 191] on span "**********" at bounding box center [331, 194] width 129 height 6
click at [481, 176] on icon "Confirm" at bounding box center [480, 174] width 5 height 5
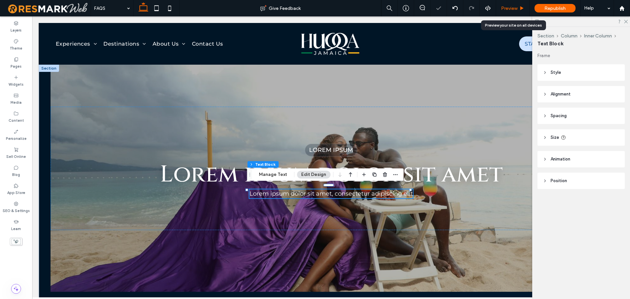
drag, startPoint x: 512, startPoint y: 8, endPoint x: 457, endPoint y: 9, distance: 55.1
click at [512, 8] on span "Preview" at bounding box center [509, 9] width 16 height 6
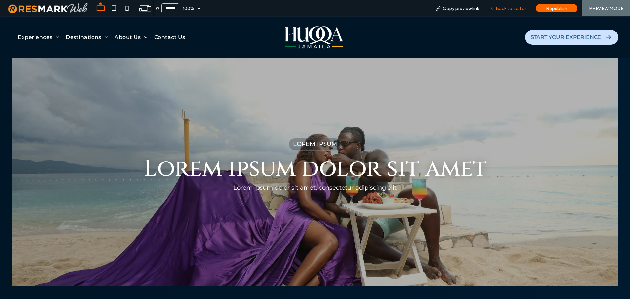
click at [504, 7] on span "Back to editor" at bounding box center [511, 9] width 30 height 6
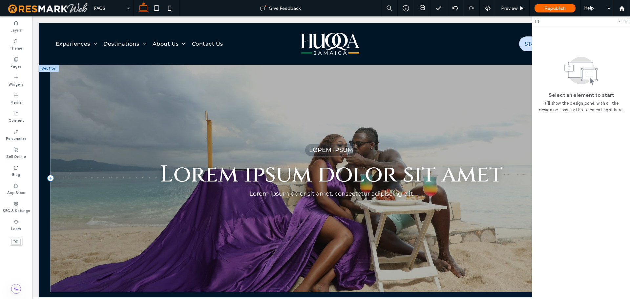
click at [83, 94] on div "Lorem ipsum Lorem ipsum dolor sit amet Lorem ipsum dolor sit amet, consectetur …" at bounding box center [331, 178] width 561 height 227
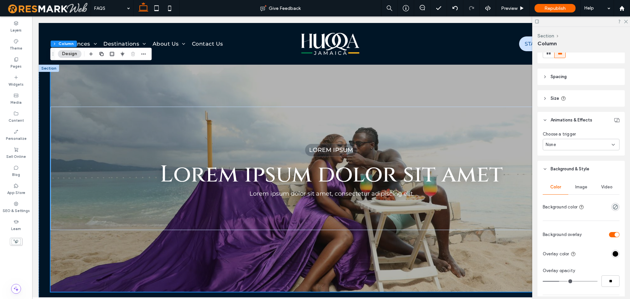
scroll to position [164, 0]
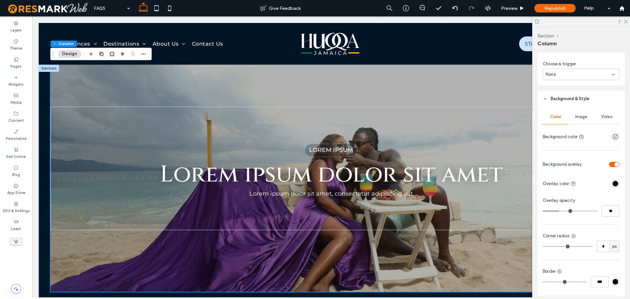
click at [576, 115] on span "Image" at bounding box center [581, 116] width 12 height 5
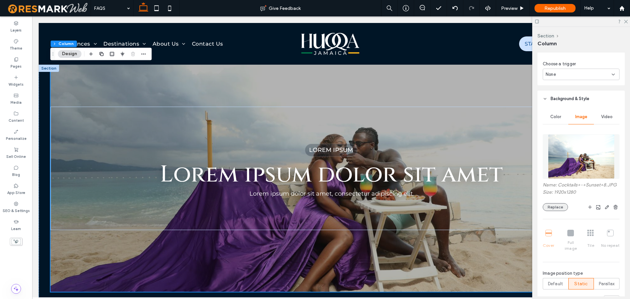
click at [561, 211] on button "Replace" at bounding box center [554, 207] width 25 height 8
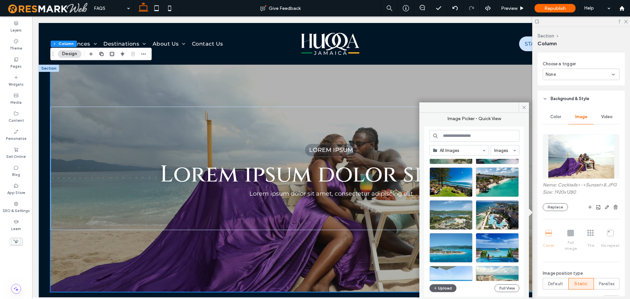
scroll to position [98, 0]
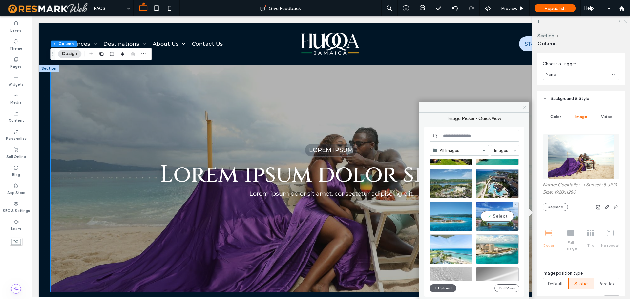
drag, startPoint x: 504, startPoint y: 220, endPoint x: 472, endPoint y: 204, distance: 36.1
click at [504, 220] on div "Select" at bounding box center [497, 216] width 43 height 30
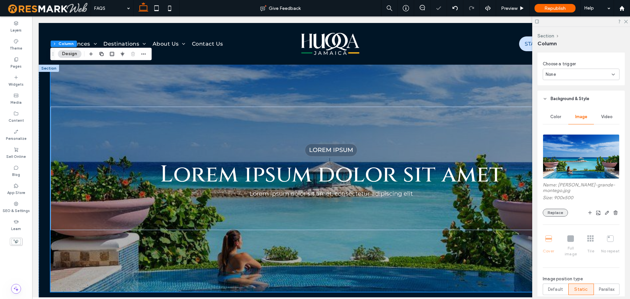
click at [557, 209] on button "Replace" at bounding box center [554, 213] width 25 height 8
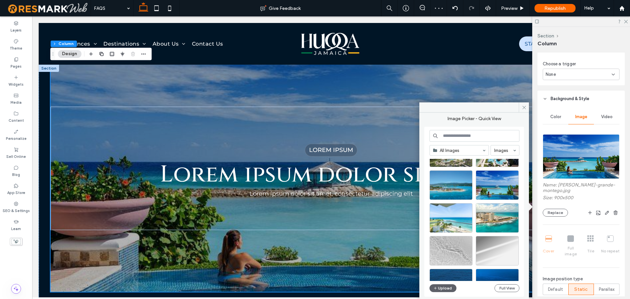
scroll to position [131, 0]
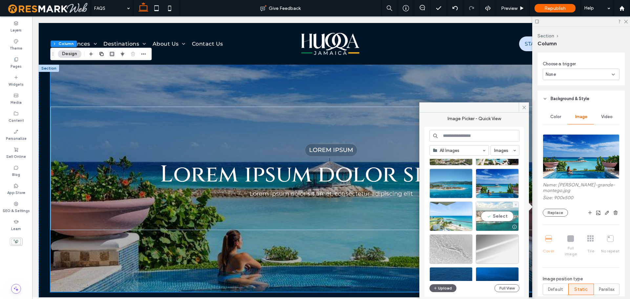
click at [490, 213] on div "Select" at bounding box center [497, 216] width 43 height 30
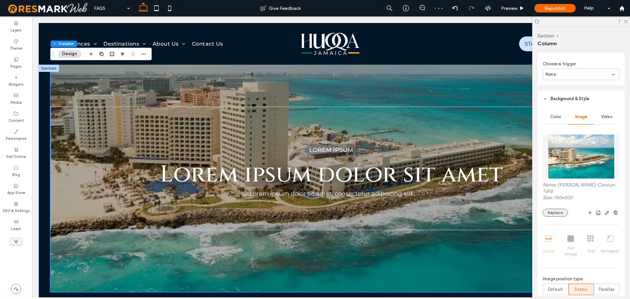
click at [558, 209] on button "Replace" at bounding box center [554, 213] width 25 height 8
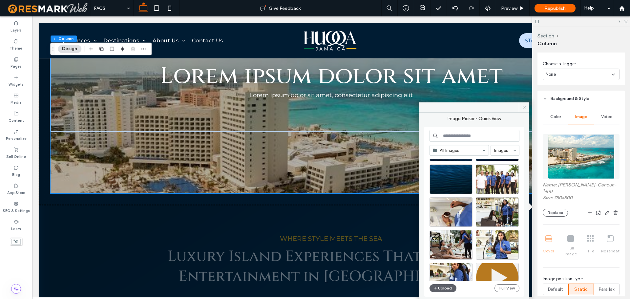
scroll to position [281, 0]
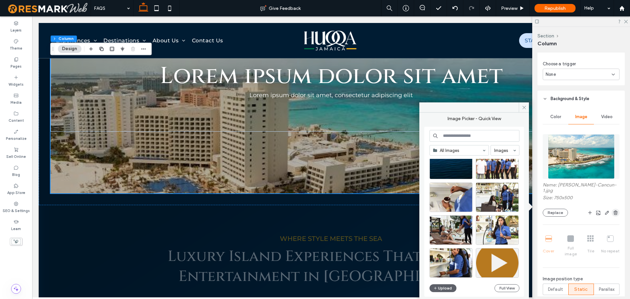
click at [613, 210] on icon "button" at bounding box center [615, 212] width 5 height 5
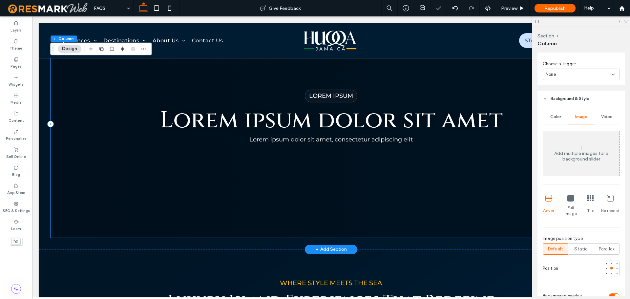
scroll to position [0, 0]
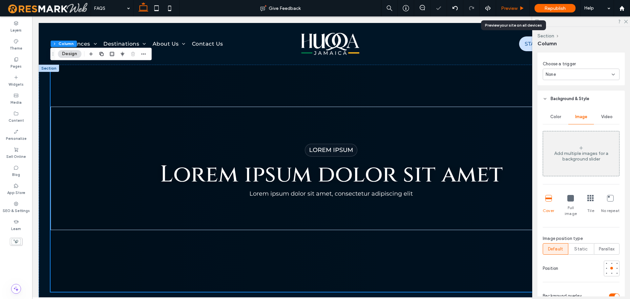
click at [508, 10] on span "Preview" at bounding box center [509, 9] width 16 height 6
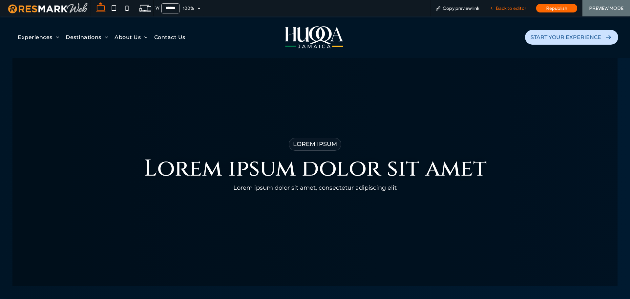
click at [514, 9] on span "Back to editor" at bounding box center [511, 9] width 30 height 6
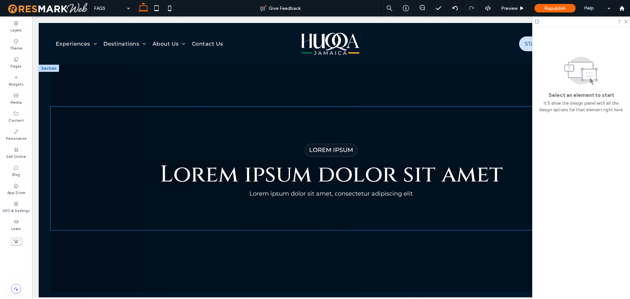
click at [71, 109] on div "Lorem ipsum Lorem ipsum dolor sit amet Lorem ipsum dolor sit amet, consectetur …" at bounding box center [331, 168] width 561 height 123
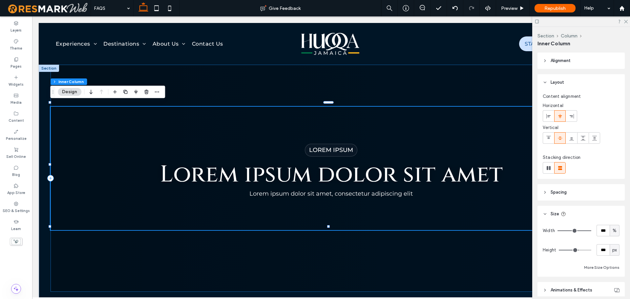
click at [126, 78] on div "Lorem ipsum Lorem ipsum dolor sit amet Lorem ipsum dolor sit amet, consectetur …" at bounding box center [331, 178] width 561 height 227
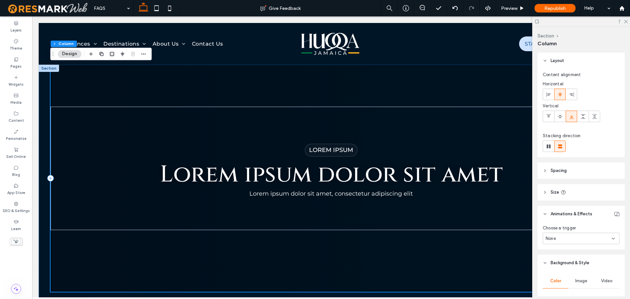
click at [428, 76] on div "Lorem ipsum Lorem ipsum dolor sit amet Lorem ipsum dolor sit amet, consectetur …" at bounding box center [331, 178] width 561 height 227
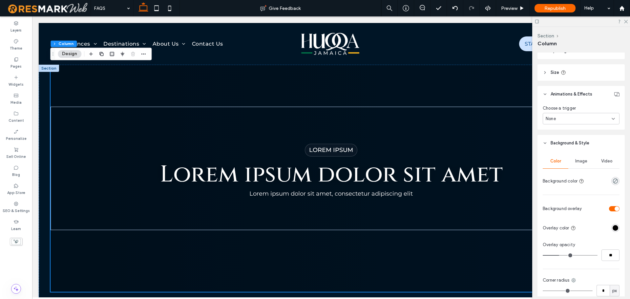
scroll to position [131, 0]
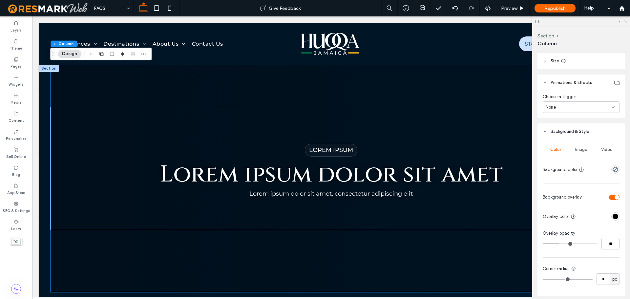
click at [583, 148] on span "Image" at bounding box center [581, 149] width 12 height 5
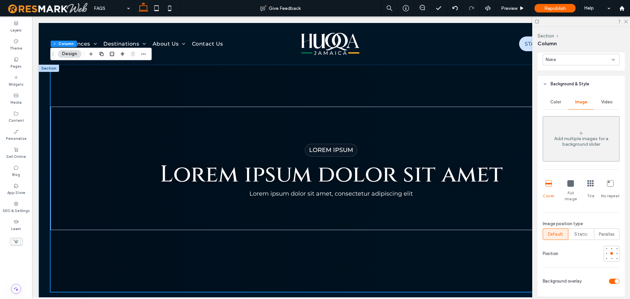
scroll to position [197, 0]
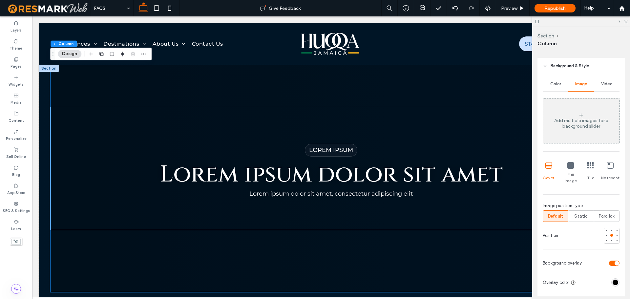
click at [578, 126] on div "Add multiple images for a background slider" at bounding box center [581, 123] width 76 height 11
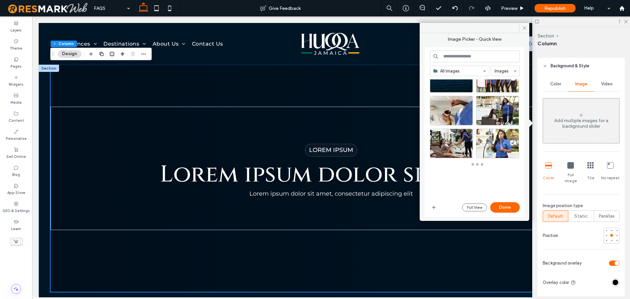
scroll to position [290, 0]
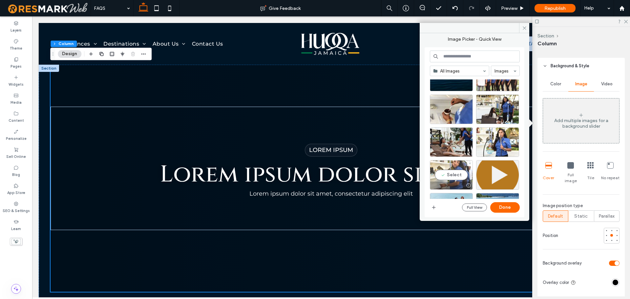
click at [444, 176] on div "Select" at bounding box center [451, 175] width 43 height 30
click at [501, 212] on button "Done" at bounding box center [505, 207] width 30 height 10
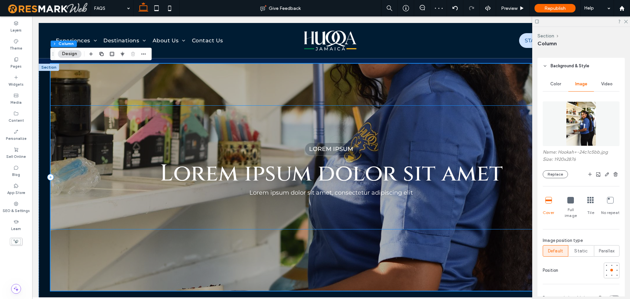
scroll to position [0, 0]
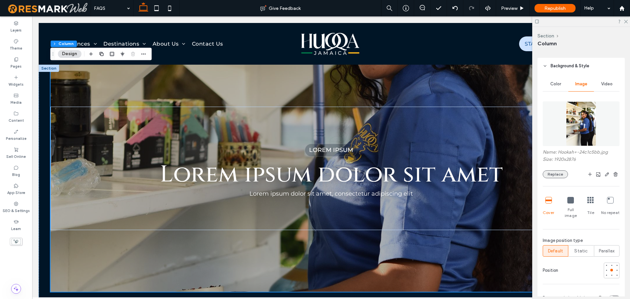
click at [560, 174] on button "Replace" at bounding box center [554, 174] width 25 height 8
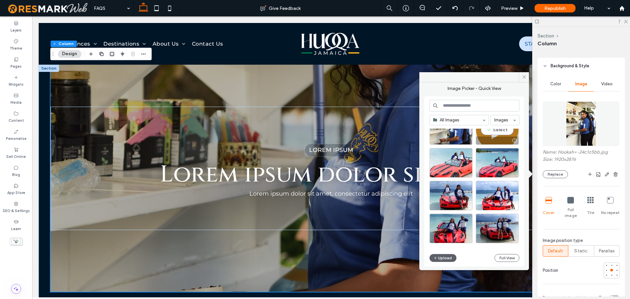
scroll to position [386, 0]
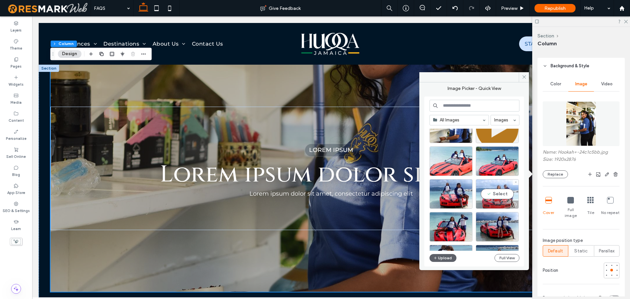
click at [495, 187] on div "Select" at bounding box center [497, 194] width 43 height 30
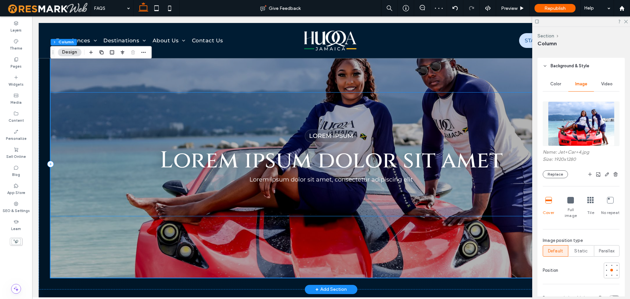
scroll to position [0, 0]
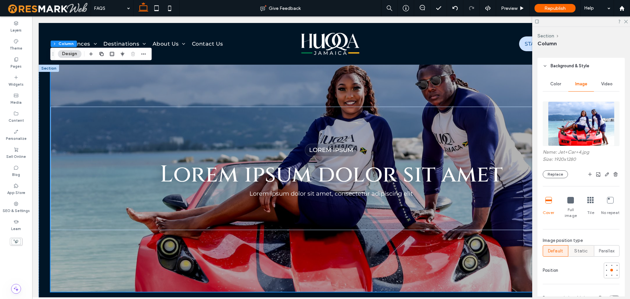
click at [584, 245] on div "Static" at bounding box center [580, 250] width 17 height 11
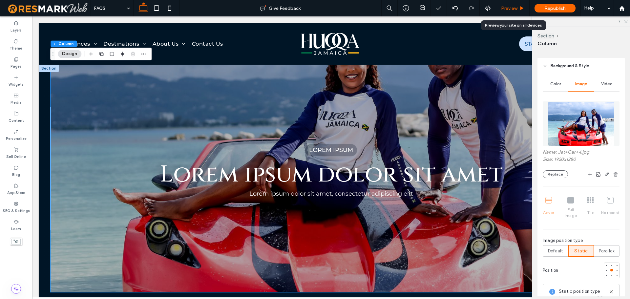
click at [509, 7] on span "Preview" at bounding box center [509, 9] width 16 height 6
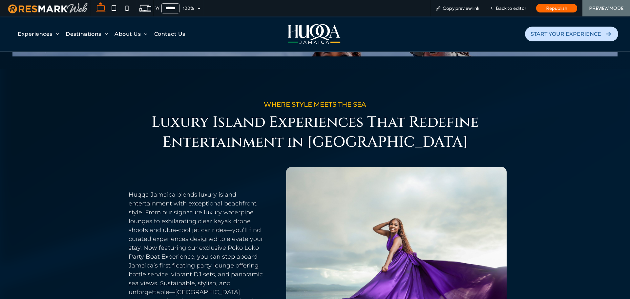
scroll to position [230, 0]
click at [494, 10] on div "Back to editor" at bounding box center [507, 9] width 47 height 6
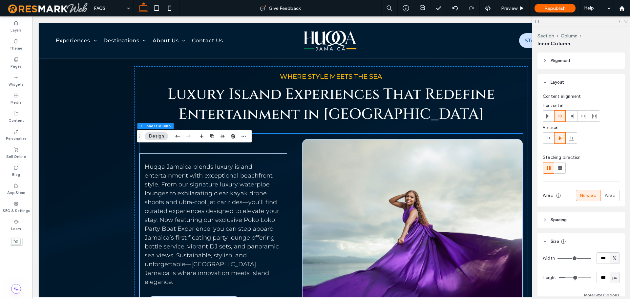
scroll to position [230, 0]
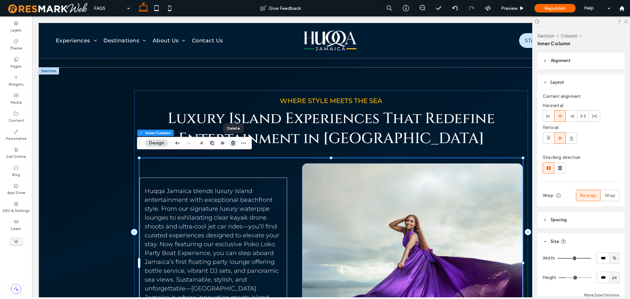
click at [233, 143] on use "button" at bounding box center [233, 143] width 4 height 4
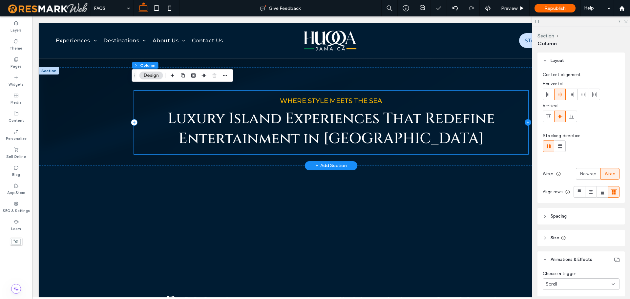
click at [526, 119] on icon at bounding box center [527, 122] width 7 height 7
type input "**"
type input "***"
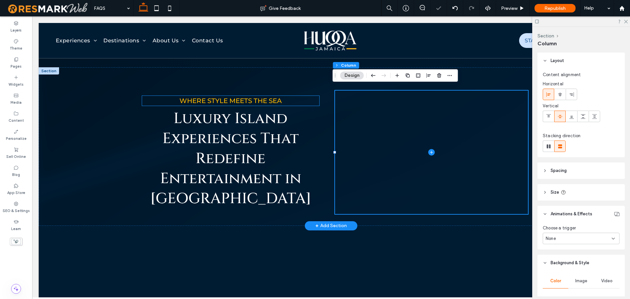
click at [274, 99] on span "Where Style Meets the Sea" at bounding box center [230, 101] width 102 height 8
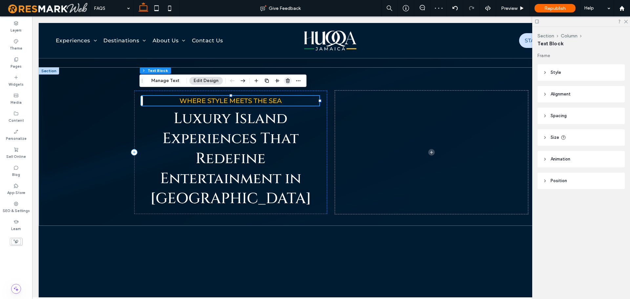
click at [286, 80] on use "button" at bounding box center [288, 80] width 4 height 4
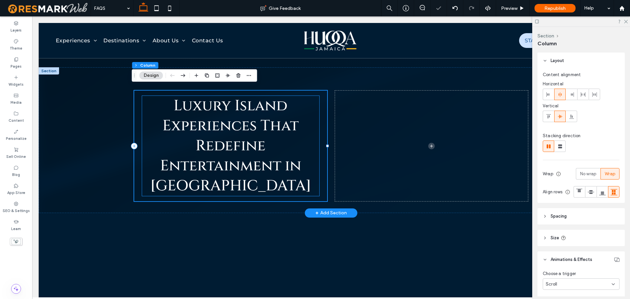
click at [274, 130] on span "Luxury Island Experiences That Redefine Entertainment in [GEOGRAPHIC_DATA]" at bounding box center [230, 146] width 161 height 100
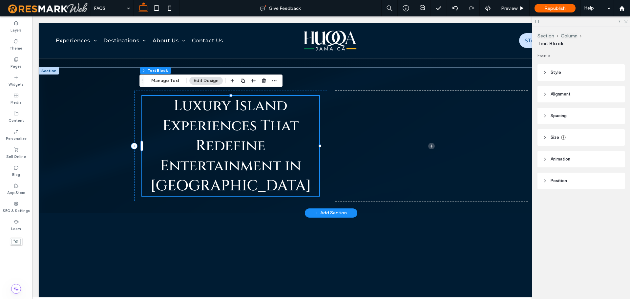
click at [268, 177] on h2 "Luxury Island Experiences That Redefine Entertainment in [GEOGRAPHIC_DATA]" at bounding box center [230, 146] width 177 height 100
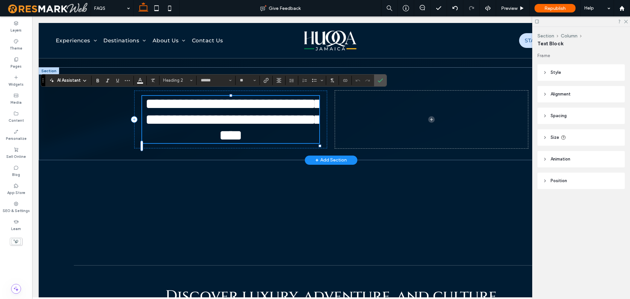
click at [266, 143] on h2 "**********" at bounding box center [230, 119] width 177 height 47
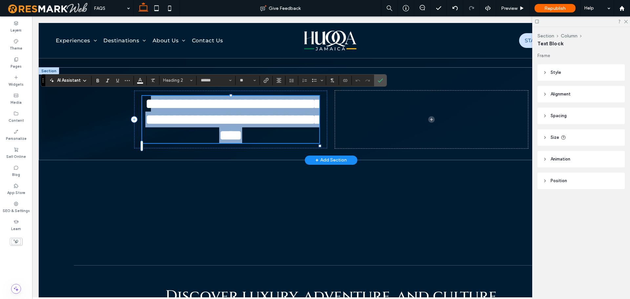
drag, startPoint x: 269, startPoint y: 186, endPoint x: 184, endPoint y: 100, distance: 120.8
click at [184, 100] on h2 "**********" at bounding box center [230, 119] width 177 height 47
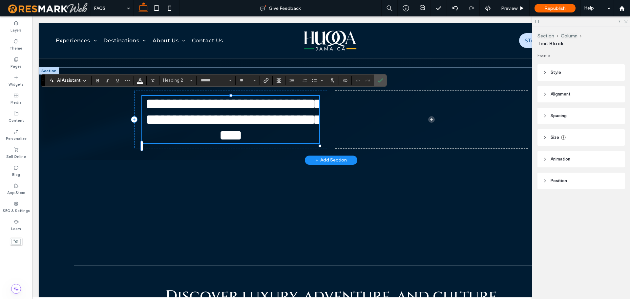
type input "**********"
type input "**"
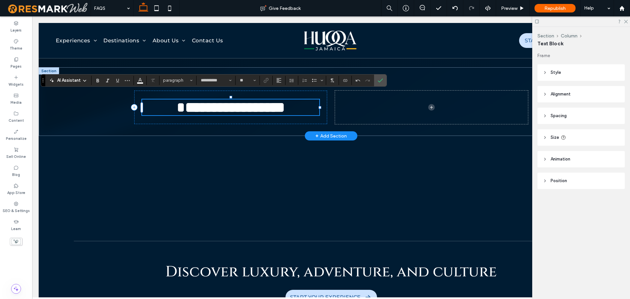
type input "******"
type input "**"
drag, startPoint x: 306, startPoint y: 102, endPoint x: 159, endPoint y: 98, distance: 147.3
click at [159, 99] on h2 "**********" at bounding box center [230, 107] width 177 height 16
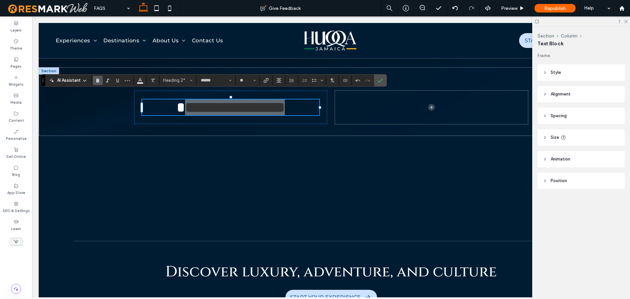
click at [100, 82] on icon "Bold" at bounding box center [97, 80] width 5 height 5
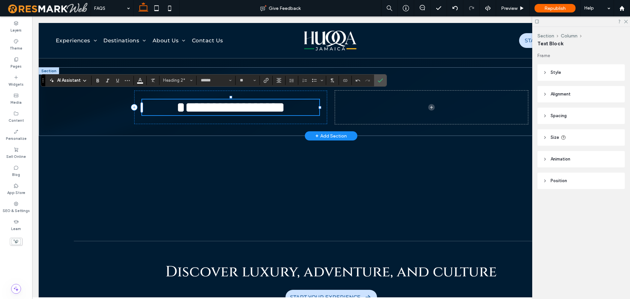
click at [185, 106] on span "**********" at bounding box center [235, 107] width 100 height 14
drag, startPoint x: 162, startPoint y: 100, endPoint x: 155, endPoint y: 97, distance: 6.9
click at [155, 99] on h2 "**********" at bounding box center [230, 107] width 177 height 16
click at [211, 81] on input "******" at bounding box center [214, 80] width 28 height 5
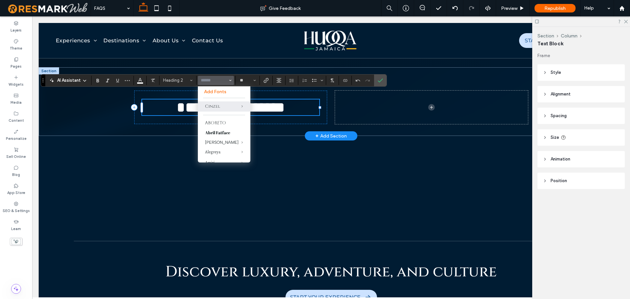
click at [185, 105] on span "**********" at bounding box center [235, 107] width 100 height 14
type input "******"
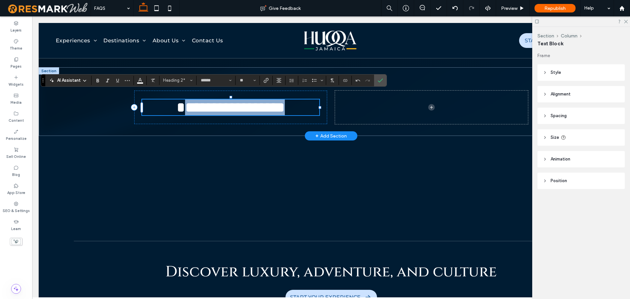
drag, startPoint x: 307, startPoint y: 102, endPoint x: 162, endPoint y: 98, distance: 145.0
click at [162, 99] on h2 "**********" at bounding box center [230, 107] width 177 height 16
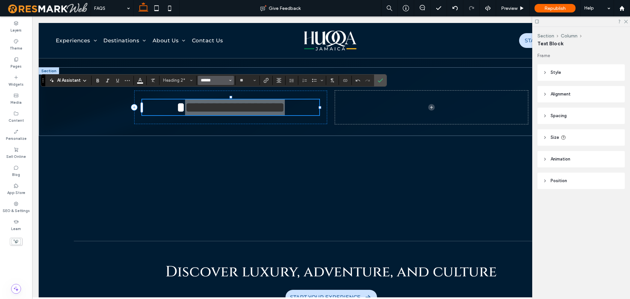
click at [224, 79] on input "******" at bounding box center [214, 80] width 28 height 5
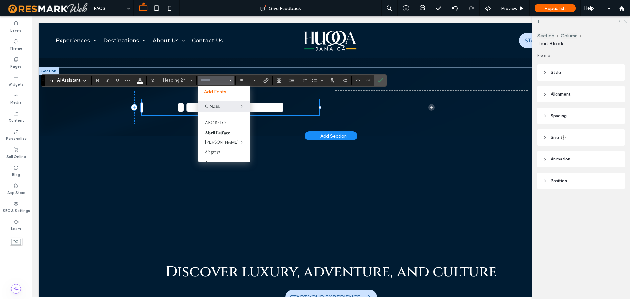
click at [176, 101] on span "*" at bounding box center [180, 107] width 9 height 14
type input "******"
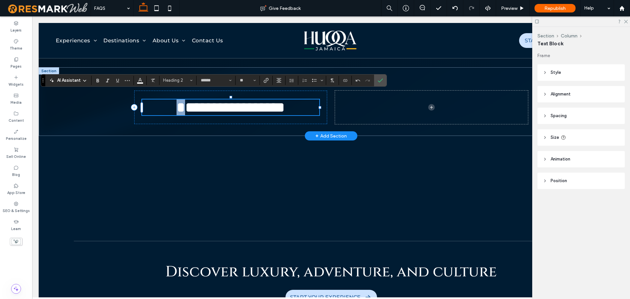
drag, startPoint x: 159, startPoint y: 104, endPoint x: 148, endPoint y: 98, distance: 12.2
click at [149, 99] on h2 "**********" at bounding box center [230, 107] width 177 height 16
click at [220, 80] on input "******" at bounding box center [214, 80] width 28 height 5
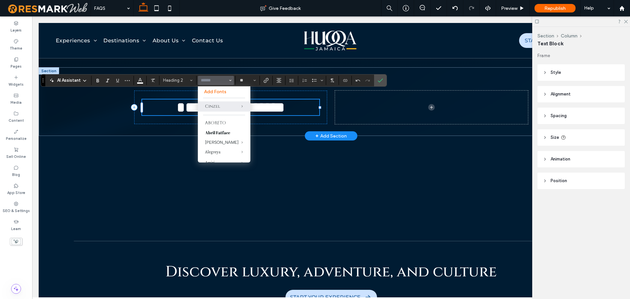
click at [185, 102] on span "**********" at bounding box center [235, 107] width 100 height 14
type input "******"
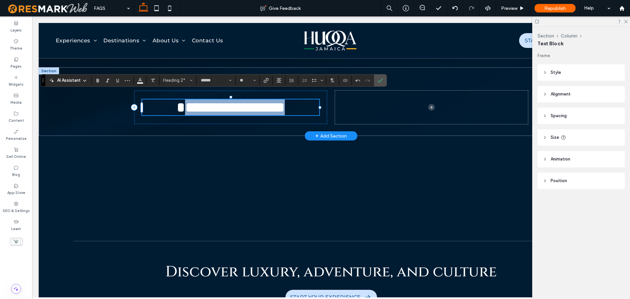
drag, startPoint x: 306, startPoint y: 105, endPoint x: 161, endPoint y: 101, distance: 145.0
click at [161, 101] on h2 "**********" at bounding box center [230, 107] width 177 height 16
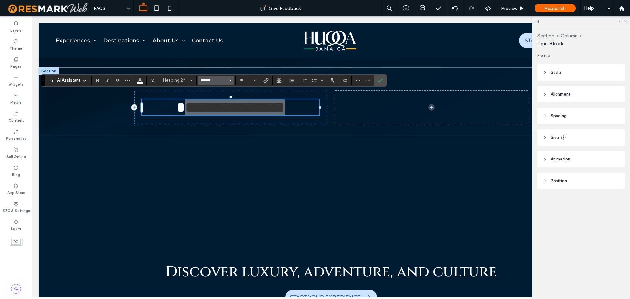
click at [212, 82] on input "******" at bounding box center [214, 80] width 28 height 5
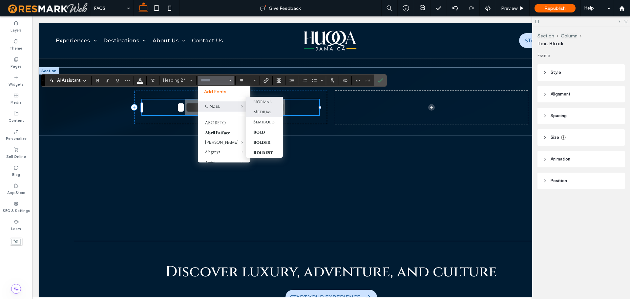
drag, startPoint x: 260, startPoint y: 113, endPoint x: 213, endPoint y: 97, distance: 50.1
click at [260, 113] on div "Medium" at bounding box center [261, 112] width 17 height 6
type input "******"
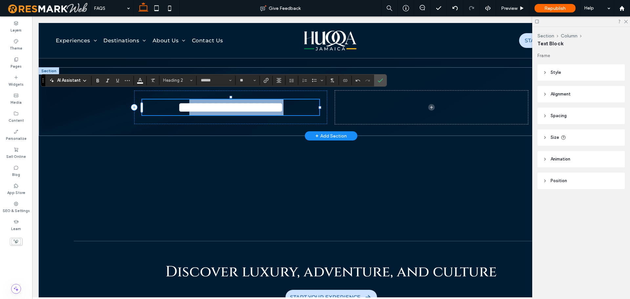
click at [189, 105] on span "**********" at bounding box center [236, 107] width 94 height 14
click at [150, 99] on h2 "**********" at bounding box center [230, 107] width 177 height 16
click at [178, 103] on span "*" at bounding box center [183, 107] width 11 height 14
click at [189, 106] on span "**********" at bounding box center [236, 107] width 94 height 14
click at [178, 105] on span "*" at bounding box center [183, 107] width 11 height 14
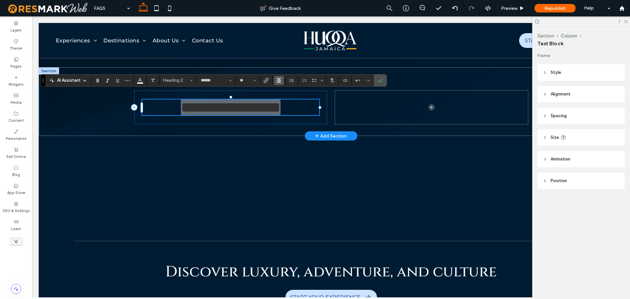
click at [281, 82] on icon "Alignment" at bounding box center [278, 80] width 5 height 5
click at [289, 92] on div "ui.textEditor.alignment.left" at bounding box center [285, 90] width 9 height 5
drag, startPoint x: 379, startPoint y: 79, endPoint x: 348, endPoint y: 63, distance: 35.5
click at [379, 79] on icon "Confirm" at bounding box center [380, 80] width 5 height 5
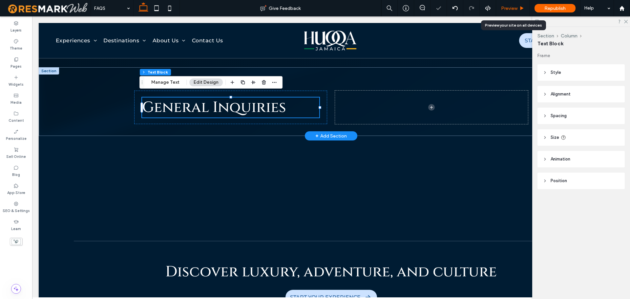
click at [506, 8] on span "Preview" at bounding box center [509, 9] width 16 height 6
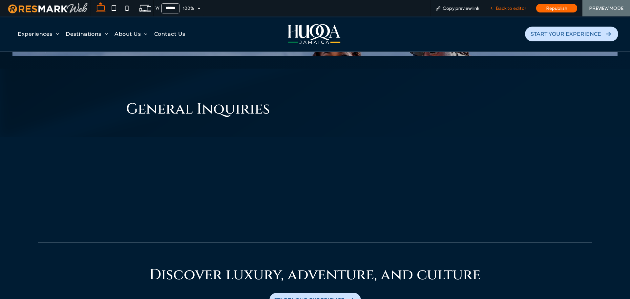
click at [515, 9] on span "Back to editor" at bounding box center [511, 9] width 30 height 6
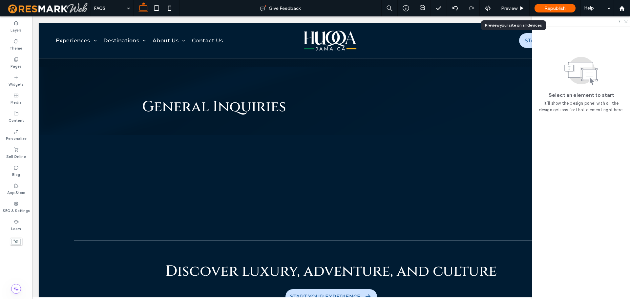
scroll to position [230, 0]
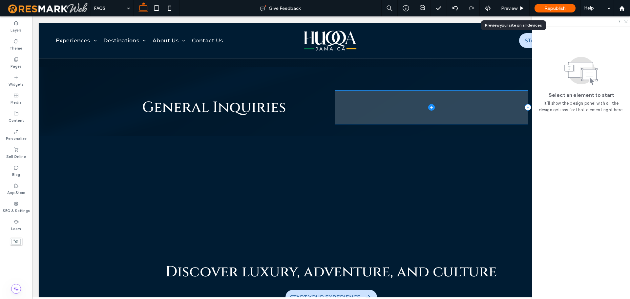
click at [410, 120] on span at bounding box center [431, 107] width 193 height 33
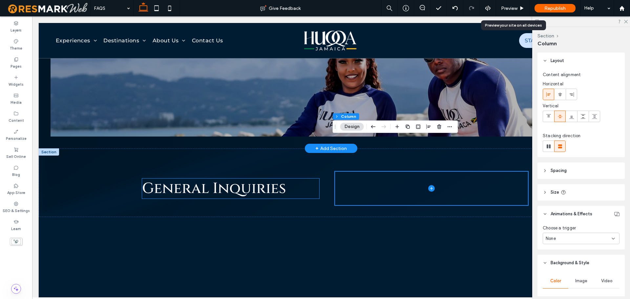
scroll to position [132, 0]
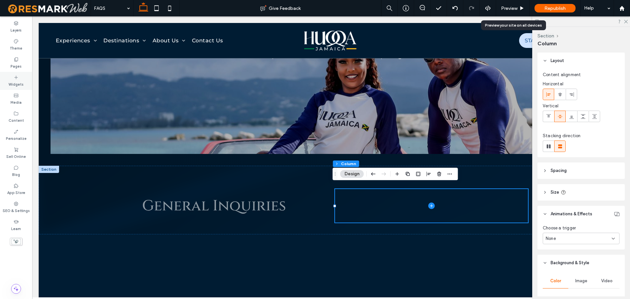
click at [20, 79] on div "Widgets" at bounding box center [16, 81] width 32 height 18
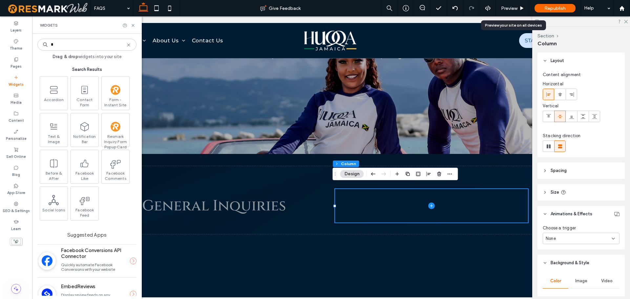
type input "*"
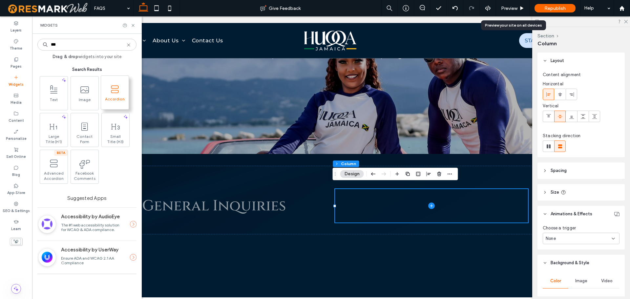
type input "***"
click at [113, 97] on span "Accordion" at bounding box center [115, 100] width 28 height 9
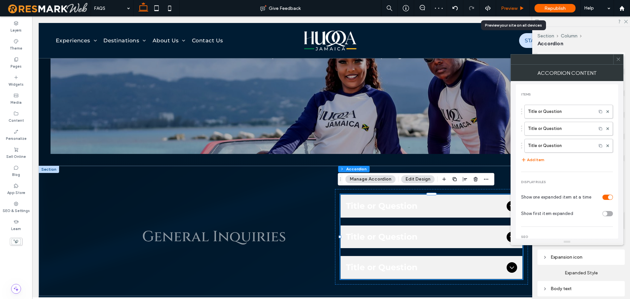
click at [514, 7] on span "Preview" at bounding box center [509, 9] width 16 height 6
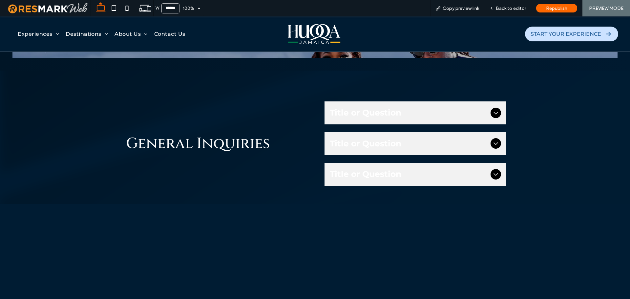
scroll to position [230, 0]
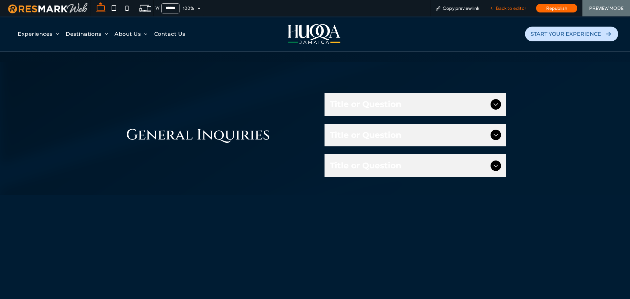
click at [510, 7] on span "Back to editor" at bounding box center [511, 9] width 30 height 6
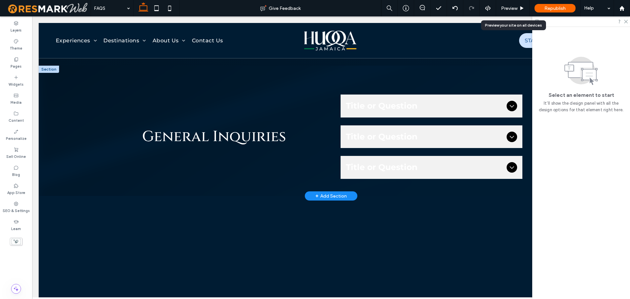
scroll to position [230, 0]
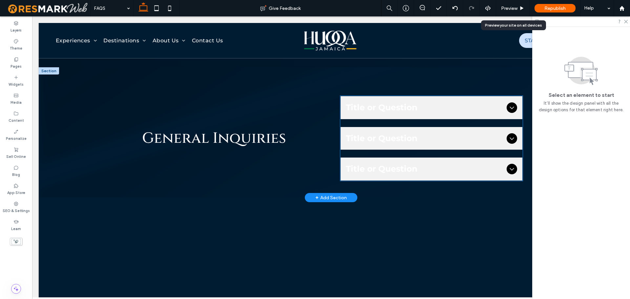
click at [424, 132] on span "Title or Question" at bounding box center [425, 138] width 158 height 12
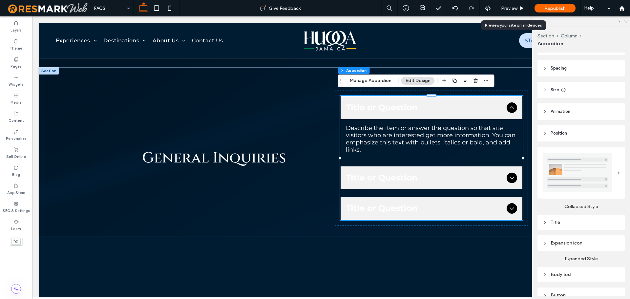
scroll to position [33, 0]
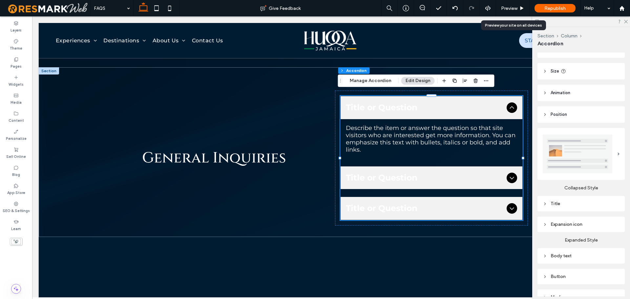
click at [592, 151] on img at bounding box center [577, 153] width 70 height 39
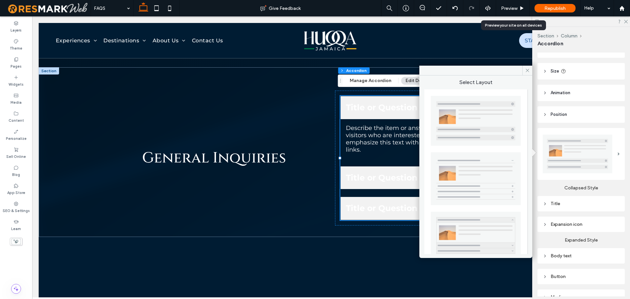
click at [496, 127] on img at bounding box center [476, 121] width 90 height 50
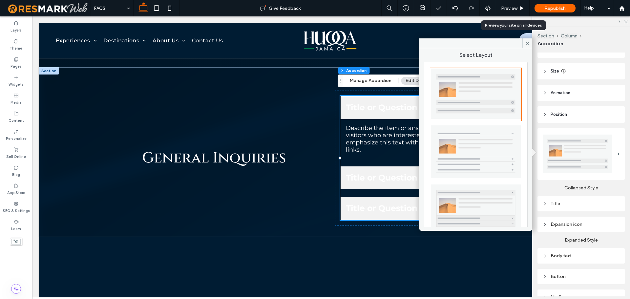
click at [493, 151] on img at bounding box center [476, 151] width 90 height 53
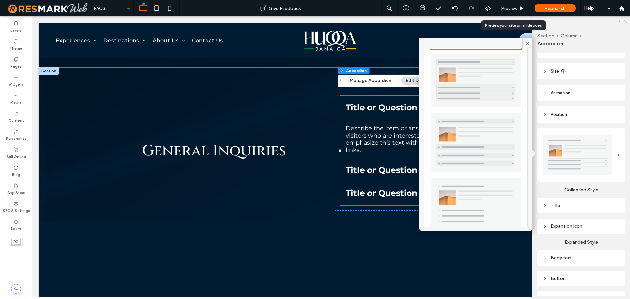
scroll to position [132, 0]
click at [493, 133] on img at bounding box center [476, 141] width 90 height 58
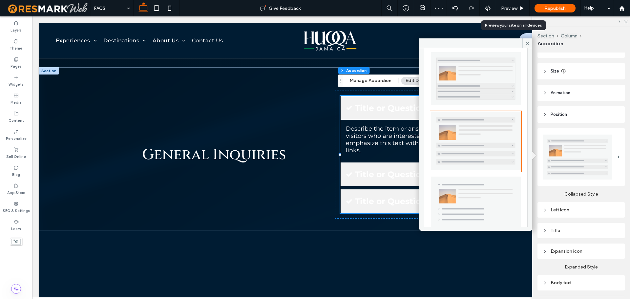
click at [486, 176] on img at bounding box center [476, 201] width 90 height 51
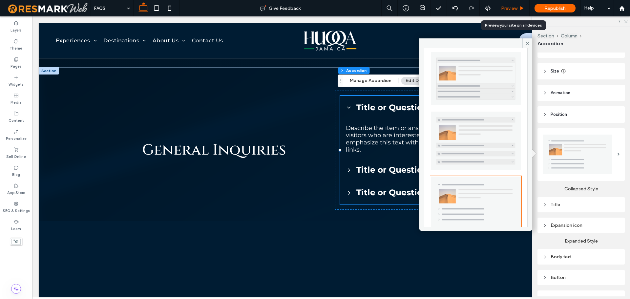
click at [518, 8] on div "Preview" at bounding box center [512, 9] width 33 height 6
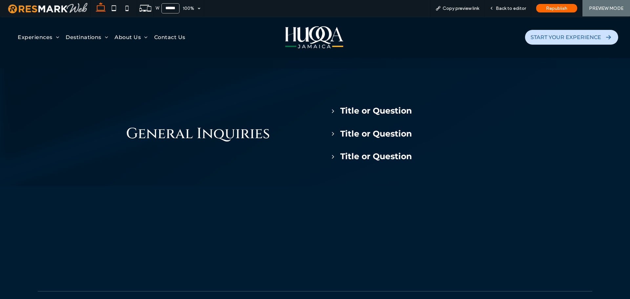
scroll to position [230, 0]
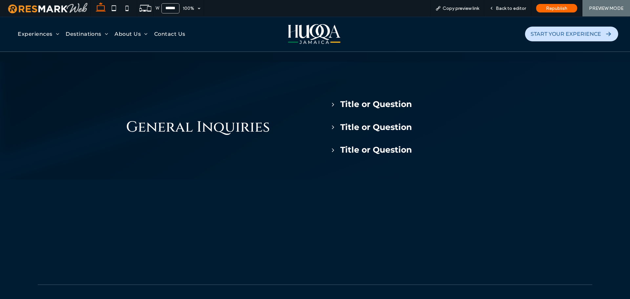
click at [423, 101] on span "Title or Question" at bounding box center [420, 104] width 161 height 12
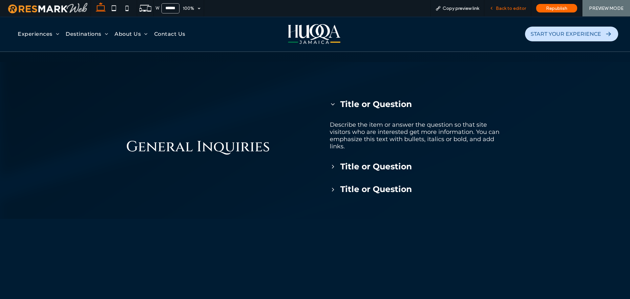
click at [512, 4] on div "Back to editor" at bounding box center [507, 8] width 47 height 16
click at [512, 9] on span "Back to editor" at bounding box center [511, 9] width 30 height 6
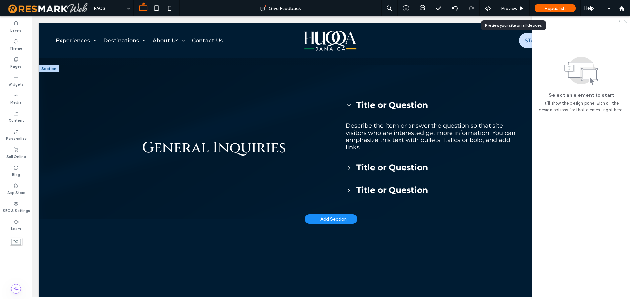
scroll to position [230, 0]
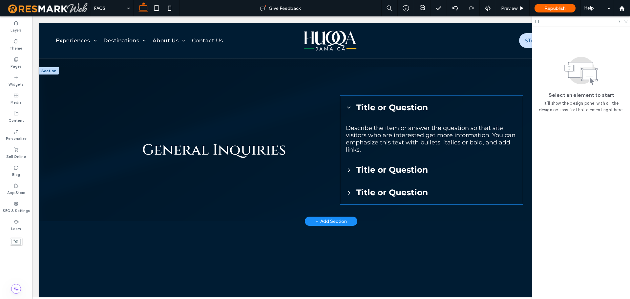
click at [399, 186] on span "Title or Question" at bounding box center [436, 192] width 161 height 12
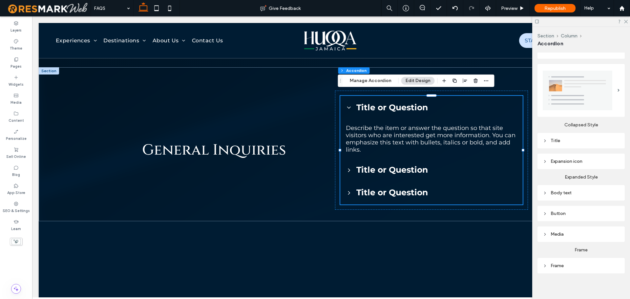
scroll to position [98, 0]
click at [575, 105] on img at bounding box center [577, 89] width 70 height 40
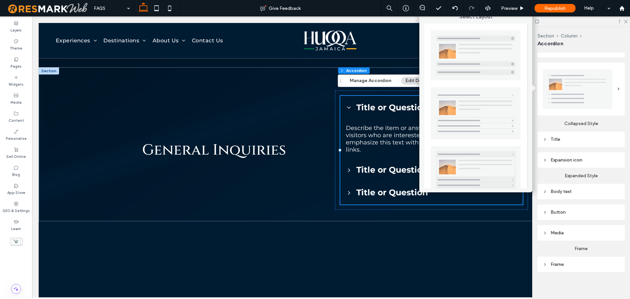
click at [577, 92] on img at bounding box center [577, 89] width 70 height 40
click at [451, 215] on div "General Inquiries Title or Question Describe the item or answer the question so…" at bounding box center [331, 144] width 394 height 154
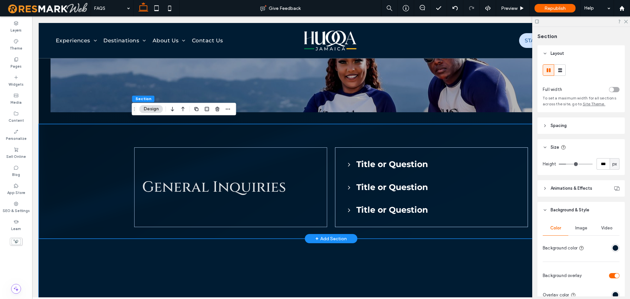
scroll to position [164, 0]
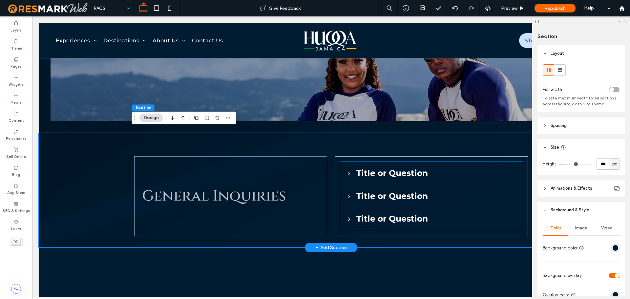
click at [458, 213] on span "Title or Question" at bounding box center [436, 219] width 161 height 12
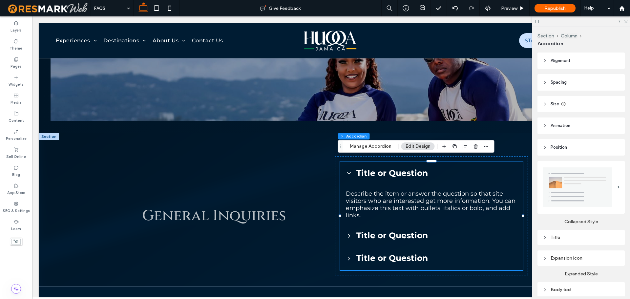
click at [567, 186] on img at bounding box center [577, 187] width 70 height 40
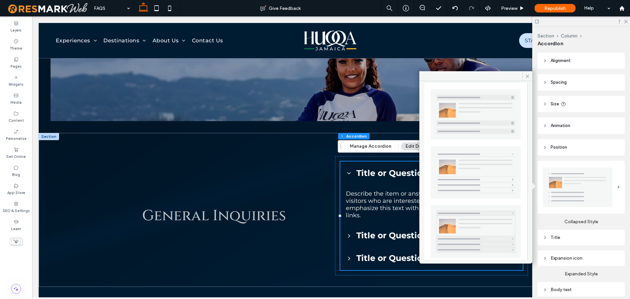
scroll to position [0, 0]
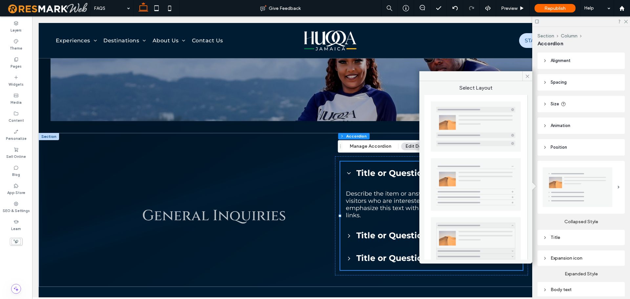
click at [490, 174] on img at bounding box center [476, 184] width 90 height 53
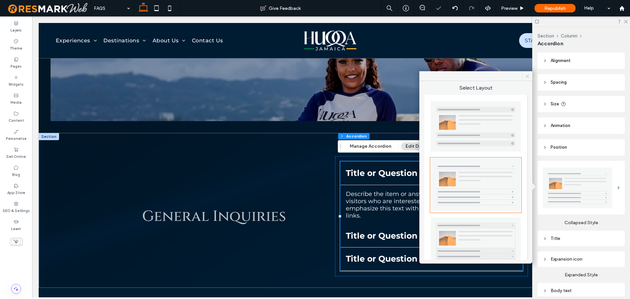
click at [528, 77] on icon at bounding box center [527, 76] width 5 height 5
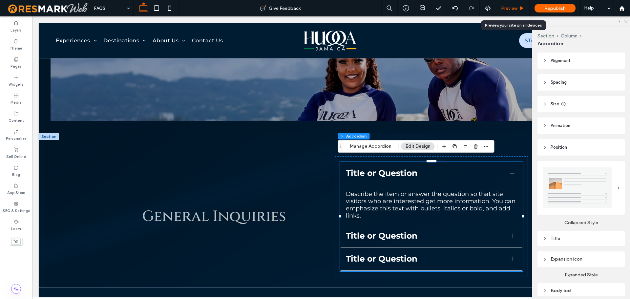
click at [518, 6] on div "Preview" at bounding box center [512, 9] width 33 height 6
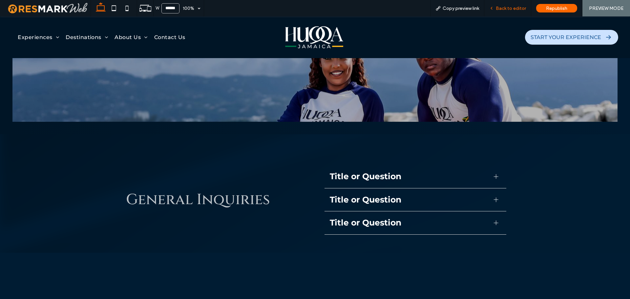
scroll to position [164, 0]
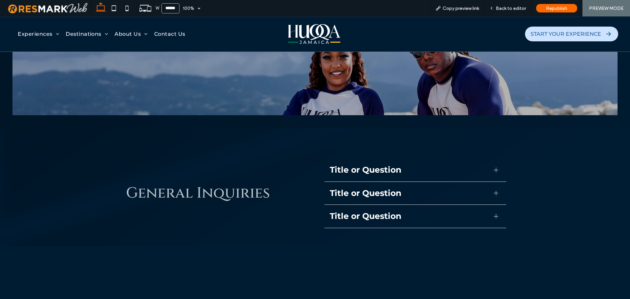
click at [467, 163] on div "Title or Question" at bounding box center [415, 169] width 182 height 23
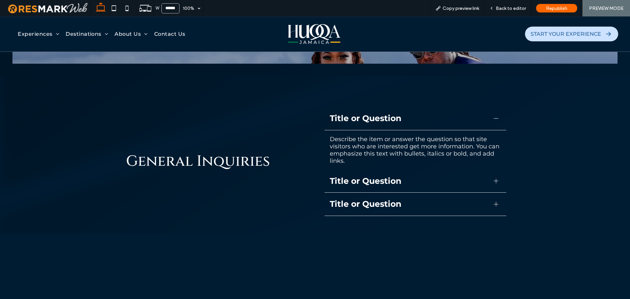
scroll to position [197, 0]
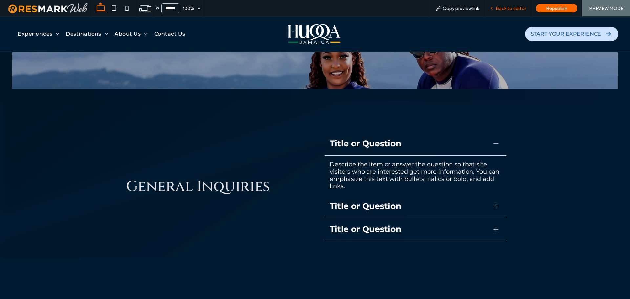
click at [498, 11] on div "Back to editor" at bounding box center [507, 8] width 47 height 16
click at [500, 7] on span "Back to editor" at bounding box center [511, 9] width 30 height 6
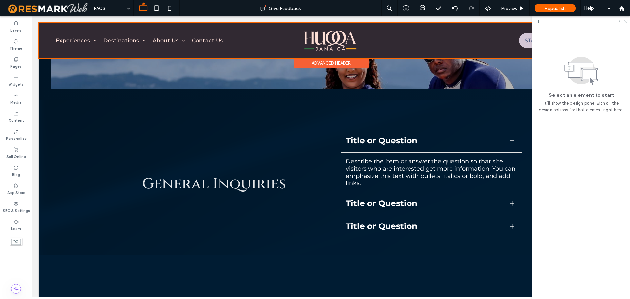
scroll to position [197, 0]
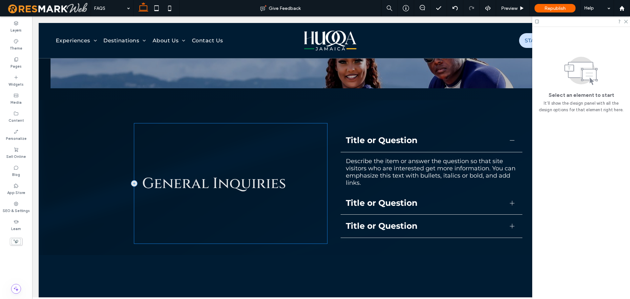
click at [256, 165] on div "General Inquiries" at bounding box center [230, 183] width 193 height 120
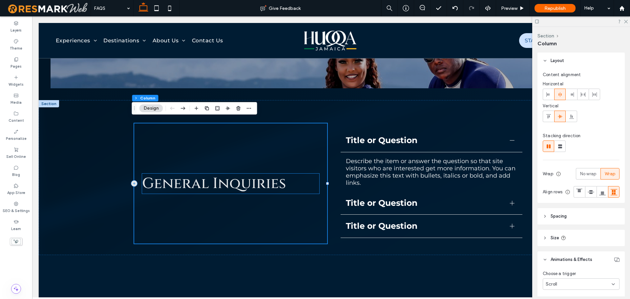
click at [240, 176] on span "General Inquiries" at bounding box center [214, 184] width 144 height 20
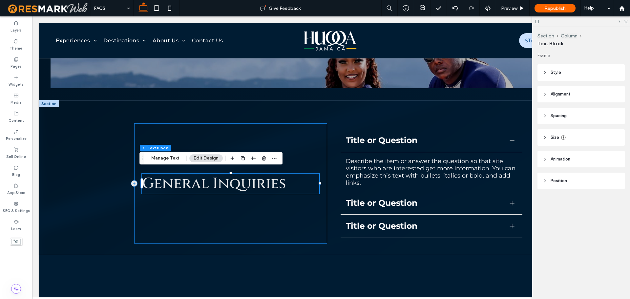
click at [324, 134] on div "General Inquiries" at bounding box center [230, 183] width 193 height 120
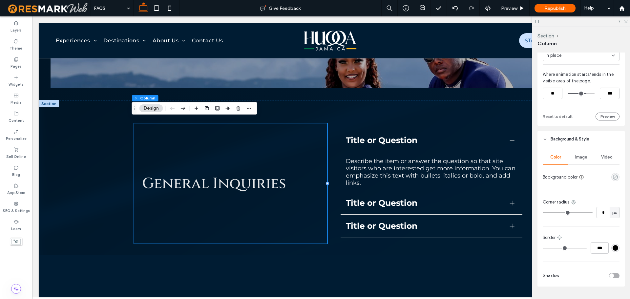
scroll to position [327, 0]
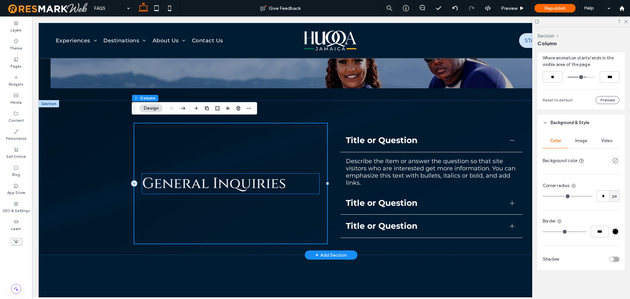
click at [272, 181] on span "General Inquiries" at bounding box center [214, 184] width 144 height 20
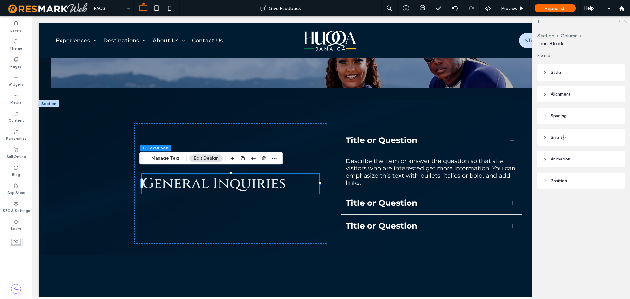
click at [582, 162] on header "Animation" at bounding box center [580, 159] width 87 height 16
click at [576, 202] on header "Position" at bounding box center [580, 208] width 87 height 16
click at [584, 234] on div "Default" at bounding box center [578, 232] width 66 height 7
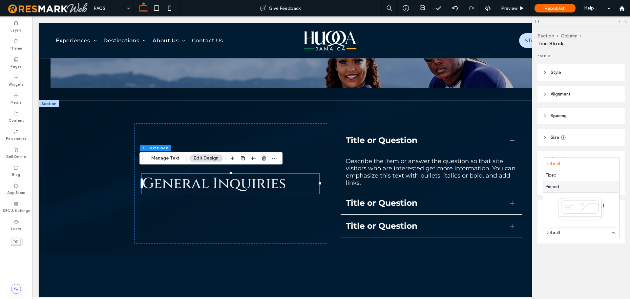
click at [581, 184] on div "Pinned" at bounding box center [581, 186] width 76 height 11
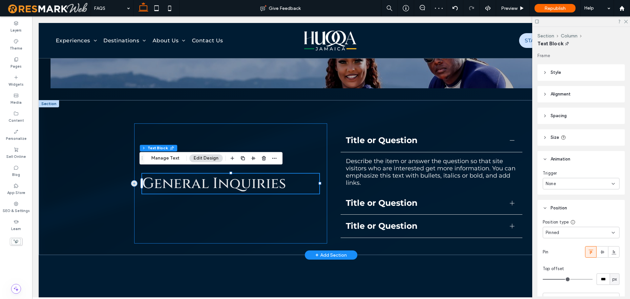
click at [313, 142] on div "General Inquiries" at bounding box center [230, 183] width 193 height 120
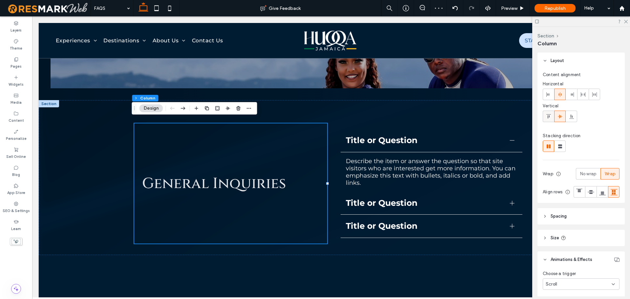
click at [553, 115] on div at bounding box center [548, 116] width 11 height 11
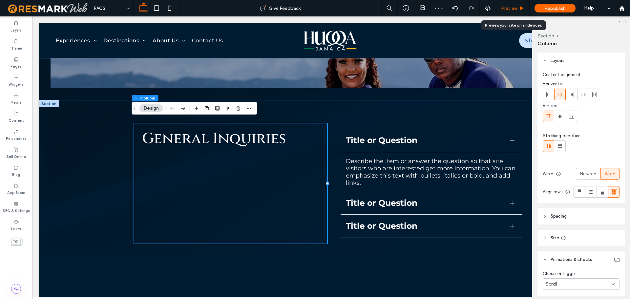
click at [514, 9] on span "Preview" at bounding box center [509, 9] width 16 height 6
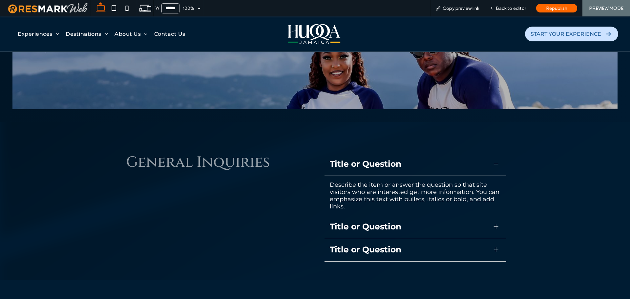
scroll to position [197, 0]
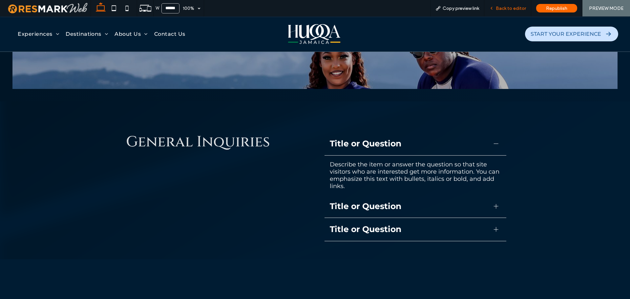
click at [519, 8] on span "Back to editor" at bounding box center [511, 9] width 30 height 6
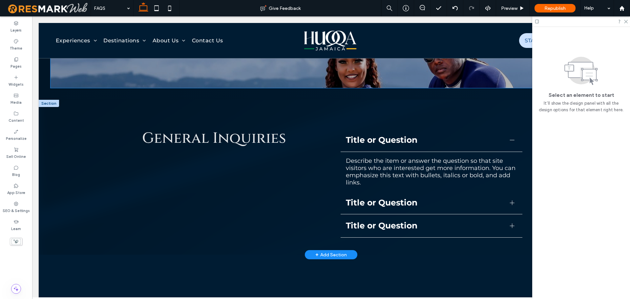
scroll to position [197, 0]
click at [305, 117] on div "General Inquiries Title or Question Describe the item or answer the question so…" at bounding box center [331, 177] width 394 height 155
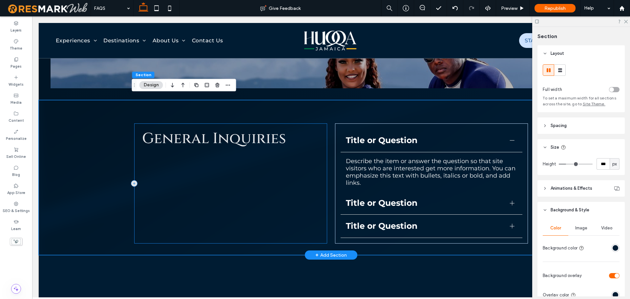
click at [244, 129] on span "General Inquiries" at bounding box center [214, 139] width 144 height 20
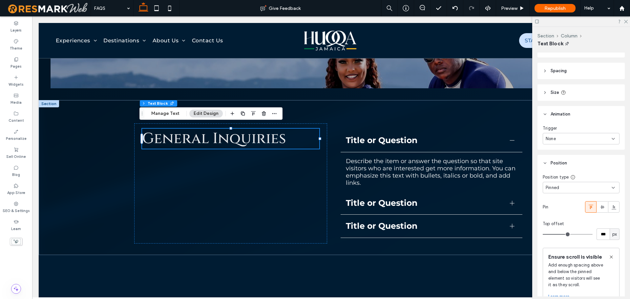
scroll to position [34, 0]
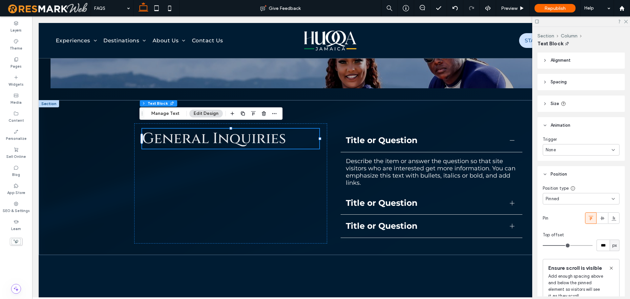
click at [565, 154] on div "None" at bounding box center [580, 149] width 77 height 11
click at [566, 159] on div "None" at bounding box center [579, 160] width 73 height 11
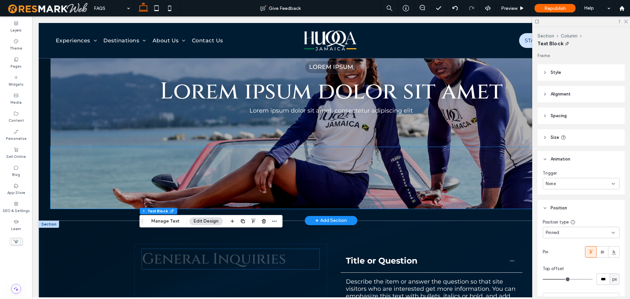
scroll to position [164, 0]
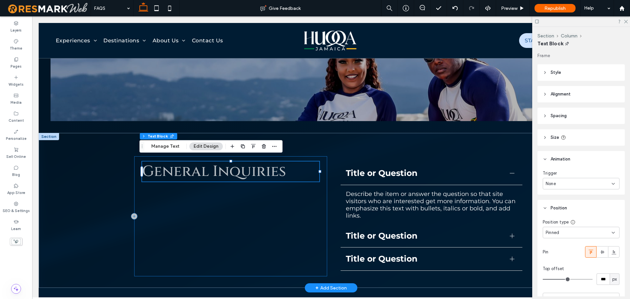
click at [292, 205] on div "General Inquiries" at bounding box center [230, 216] width 193 height 120
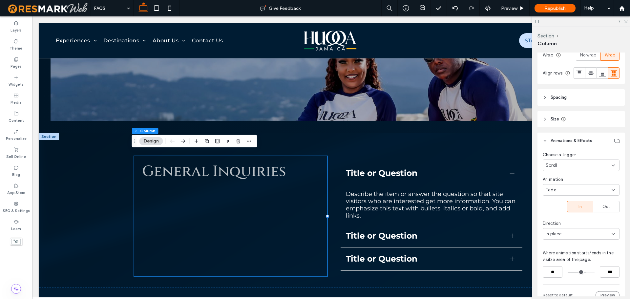
scroll to position [131, 0]
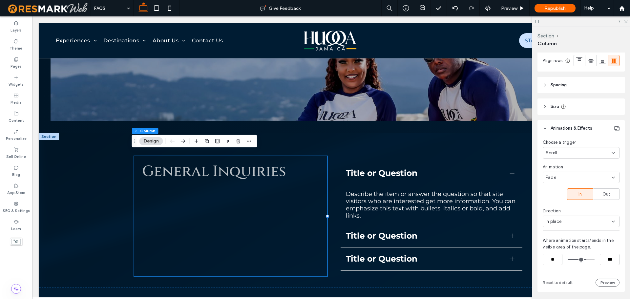
click at [587, 158] on div "Scroll" at bounding box center [580, 152] width 77 height 11
click at [583, 176] on div "None" at bounding box center [579, 177] width 73 height 11
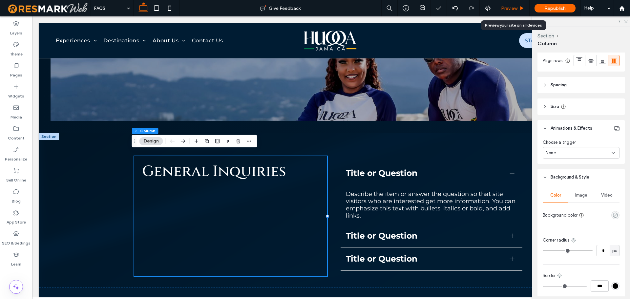
click at [508, 10] on span "Preview" at bounding box center [509, 9] width 16 height 6
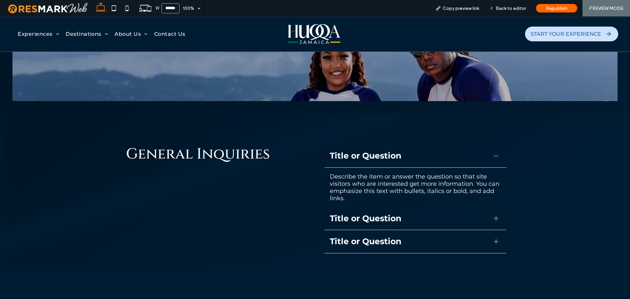
scroll to position [197, 0]
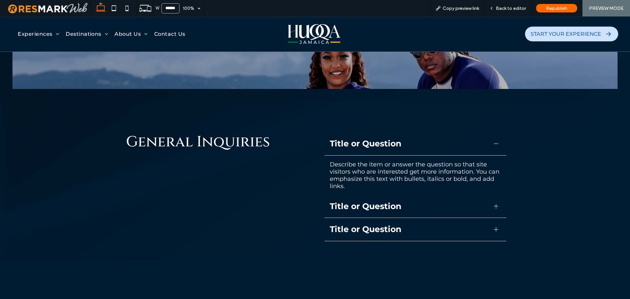
click at [303, 33] on img at bounding box center [314, 34] width 52 height 22
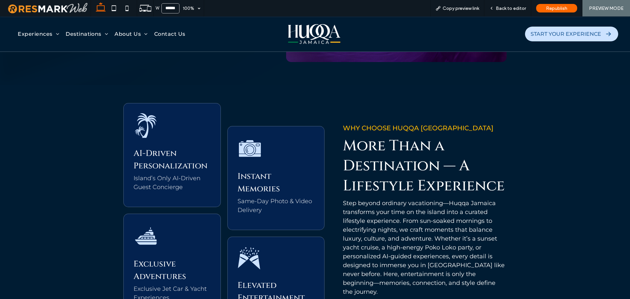
scroll to position [551, 0]
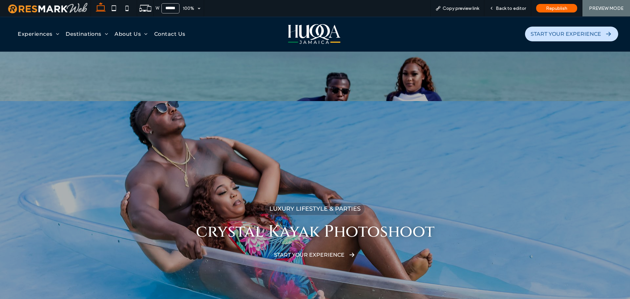
scroll to position [1306, 0]
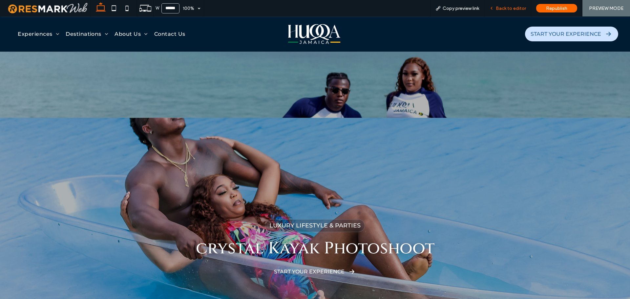
click at [513, 10] on span "Back to editor" at bounding box center [511, 9] width 30 height 6
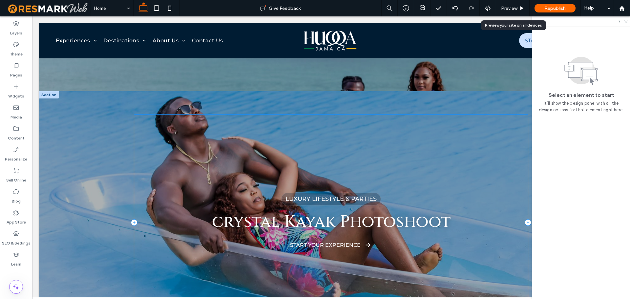
scroll to position [1335, 0]
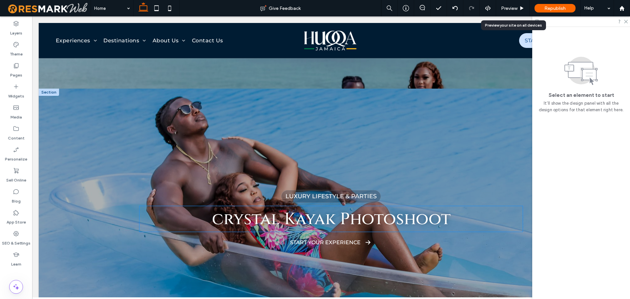
click at [396, 210] on span "crystal Kayak Photoshoot" at bounding box center [331, 219] width 238 height 22
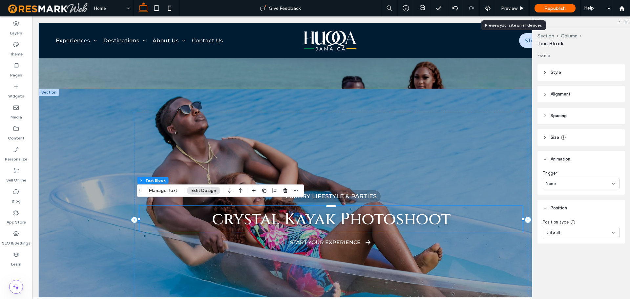
click at [396, 210] on div "crystal Kayak Photoshoot" at bounding box center [330, 219] width 383 height 26
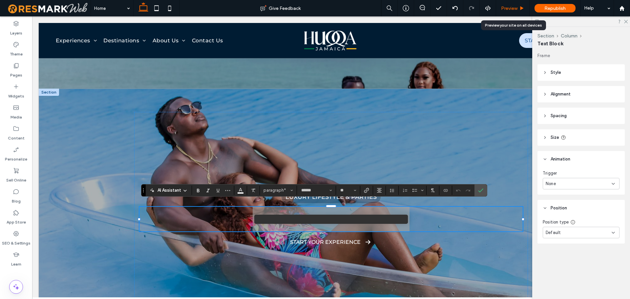
click at [522, 9] on icon at bounding box center [521, 8] width 5 height 5
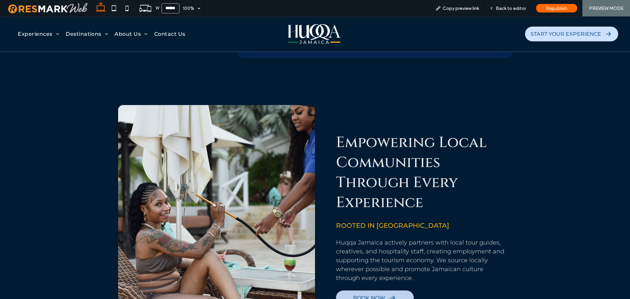
scroll to position [2322, 0]
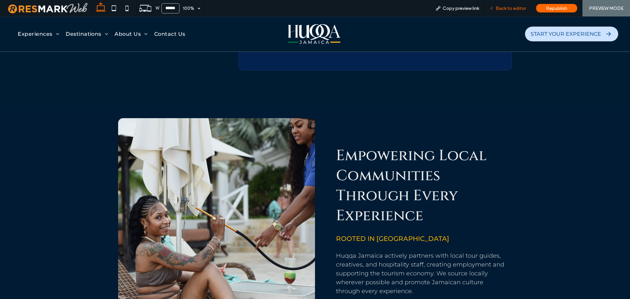
click at [517, 9] on span "Back to editor" at bounding box center [511, 9] width 30 height 6
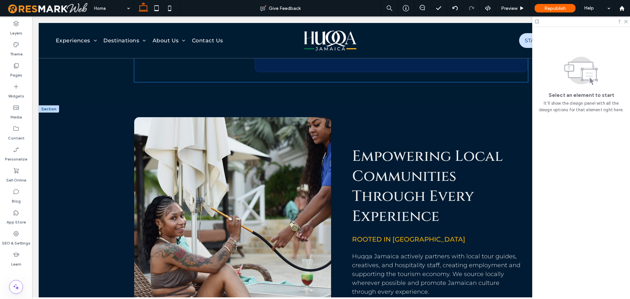
scroll to position [2315, 0]
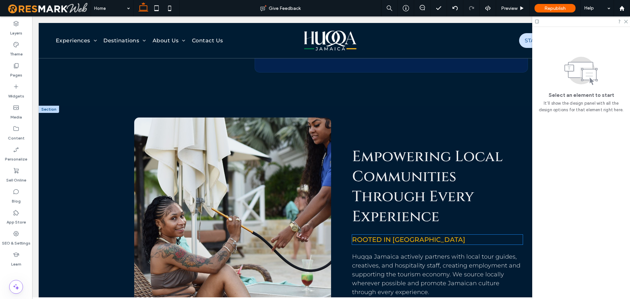
click at [395, 235] on span "Rooted in [GEOGRAPHIC_DATA]" at bounding box center [408, 239] width 113 height 8
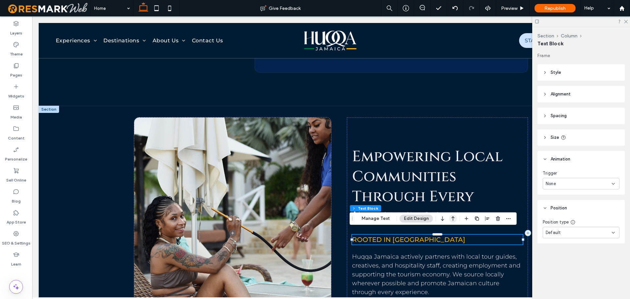
click at [449, 217] on icon "button" at bounding box center [453, 219] width 8 height 12
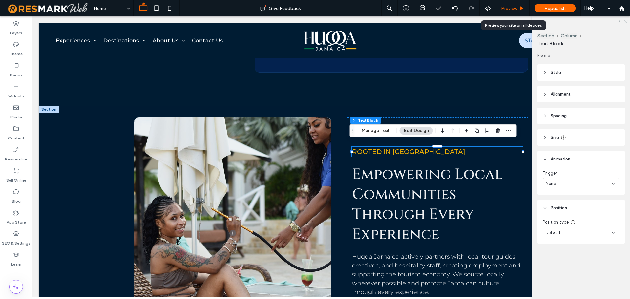
click at [513, 7] on span "Preview" at bounding box center [509, 9] width 16 height 6
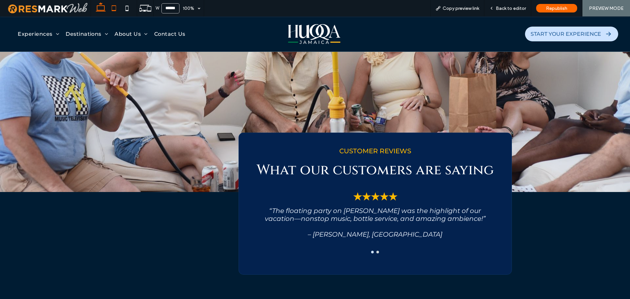
click at [113, 2] on icon at bounding box center [113, 8] width 13 height 13
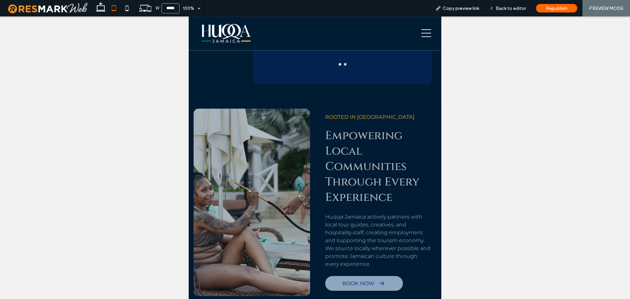
scroll to position [1860, 0]
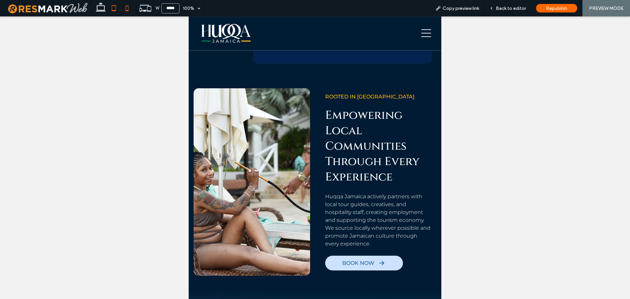
click at [127, 8] on icon at bounding box center [126, 8] width 13 height 13
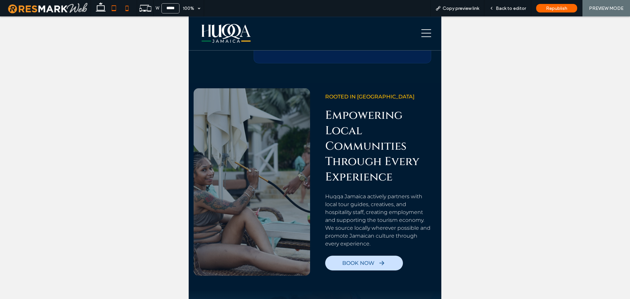
type input "*****"
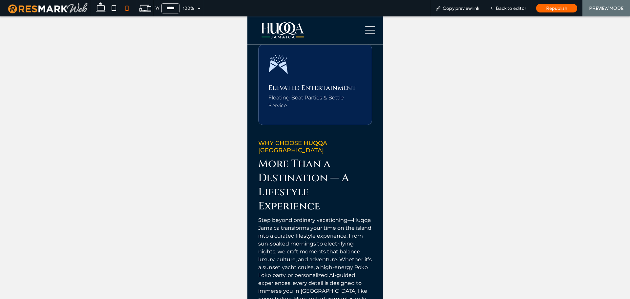
scroll to position [902, 0]
click at [512, 8] on span "Back to editor" at bounding box center [511, 9] width 30 height 6
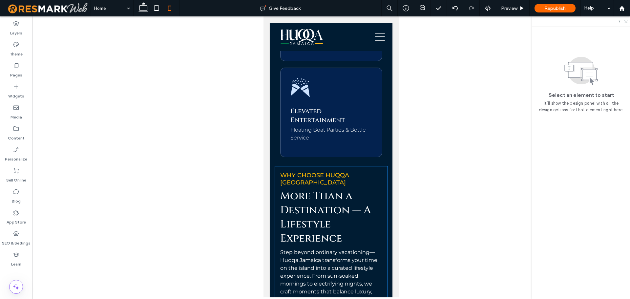
click at [373, 166] on div "Why Choose Huqqa [GEOGRAPHIC_DATA] More Than a Destination — A Lifestyle Experi…" at bounding box center [331, 281] width 113 height 230
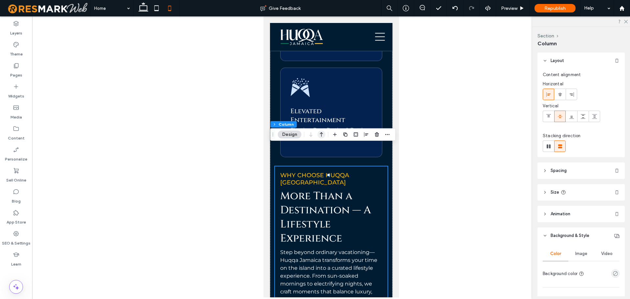
click at [321, 135] on use "button" at bounding box center [321, 134] width 3 height 5
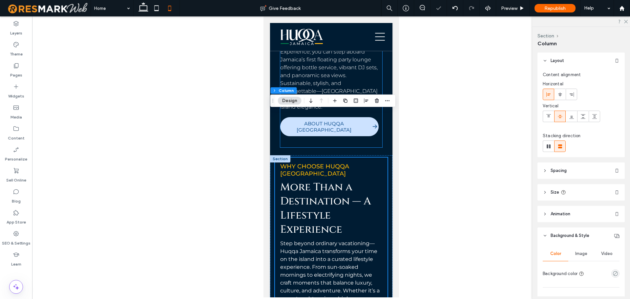
scroll to position [489, 0]
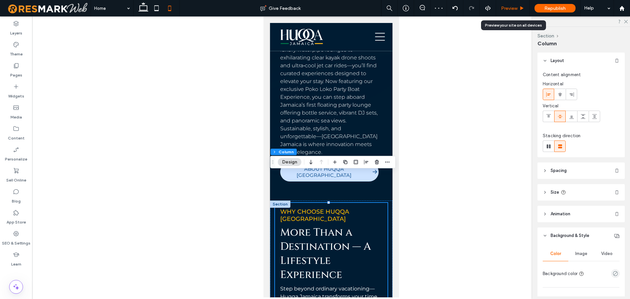
click at [514, 7] on span "Preview" at bounding box center [509, 9] width 16 height 6
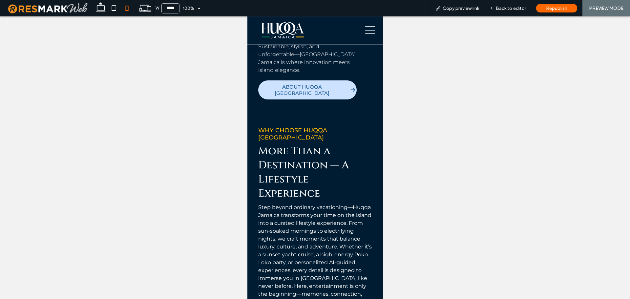
scroll to position [522, 0]
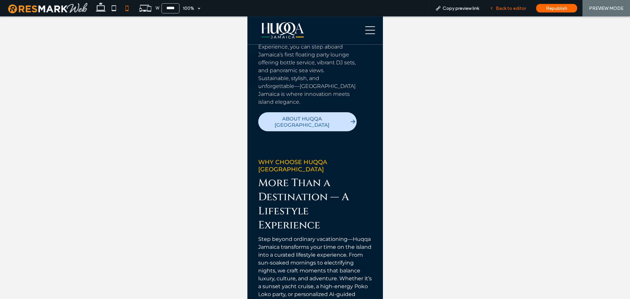
click at [516, 9] on span "Back to editor" at bounding box center [511, 9] width 30 height 6
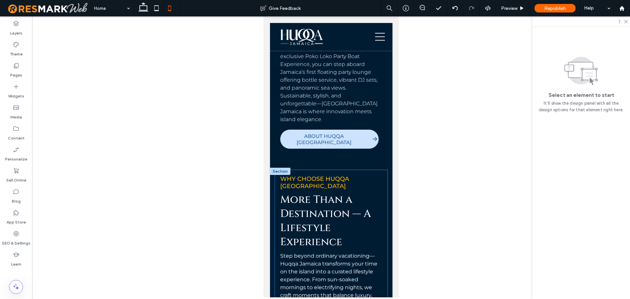
click at [379, 190] on div "Why Choose Huqqa [GEOGRAPHIC_DATA] More Than a Destination — A Lifestyle Experi…" at bounding box center [331, 285] width 113 height 230
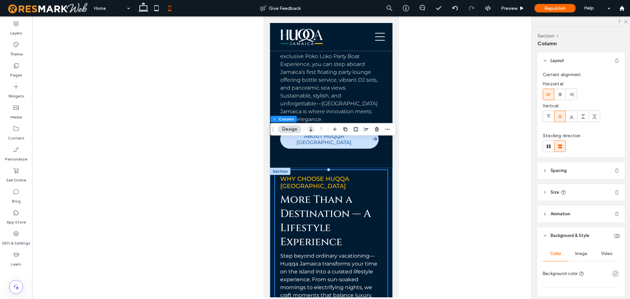
click at [310, 132] on icon "button" at bounding box center [311, 129] width 8 height 12
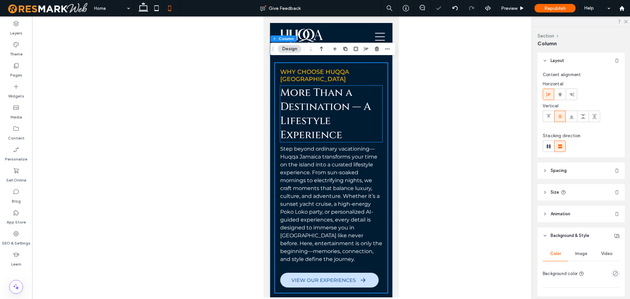
scroll to position [1005, 0]
click at [506, 8] on span "Preview" at bounding box center [509, 9] width 16 height 6
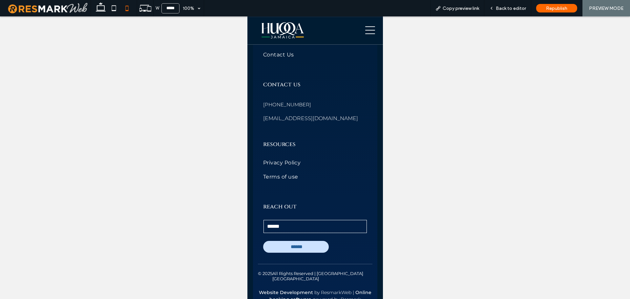
scroll to position [4335, 0]
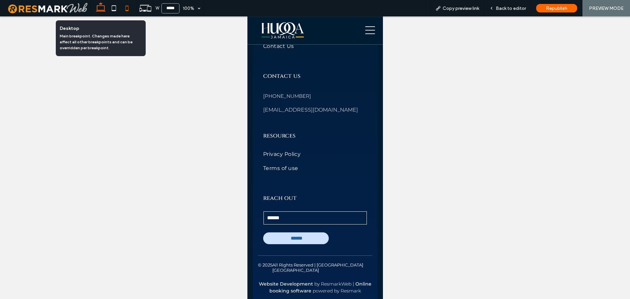
click at [102, 10] on icon at bounding box center [100, 8] width 13 height 13
type input "******"
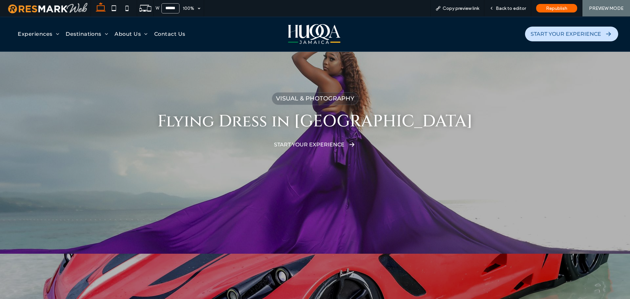
scroll to position [919, 0]
